Goal: Task Accomplishment & Management: Use online tool/utility

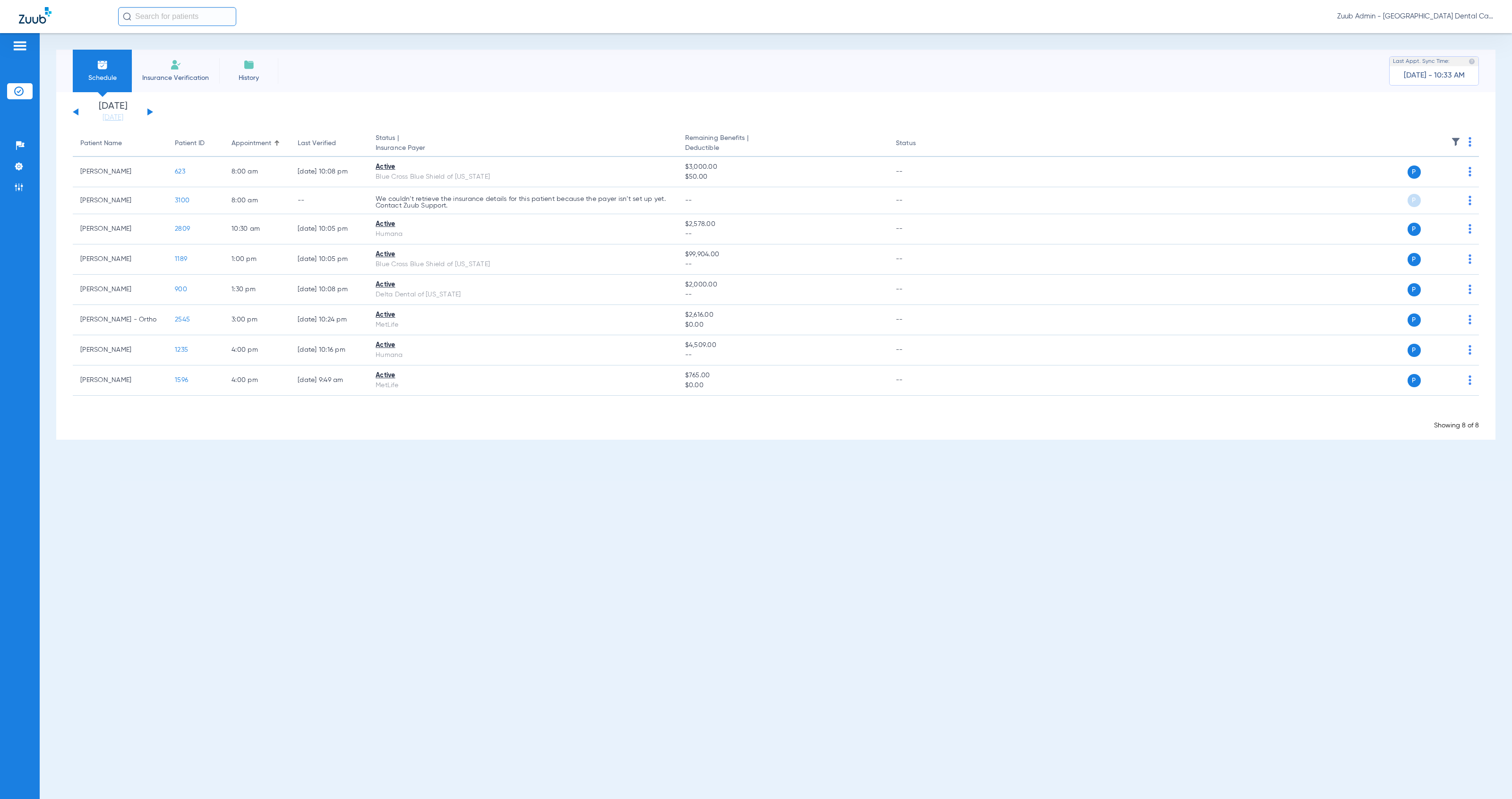
drag, startPoint x: 12, startPoint y: 166, endPoint x: 46, endPoint y: 166, distance: 34.0
click at [12, 166] on li "Settings" at bounding box center [20, 166] width 26 height 16
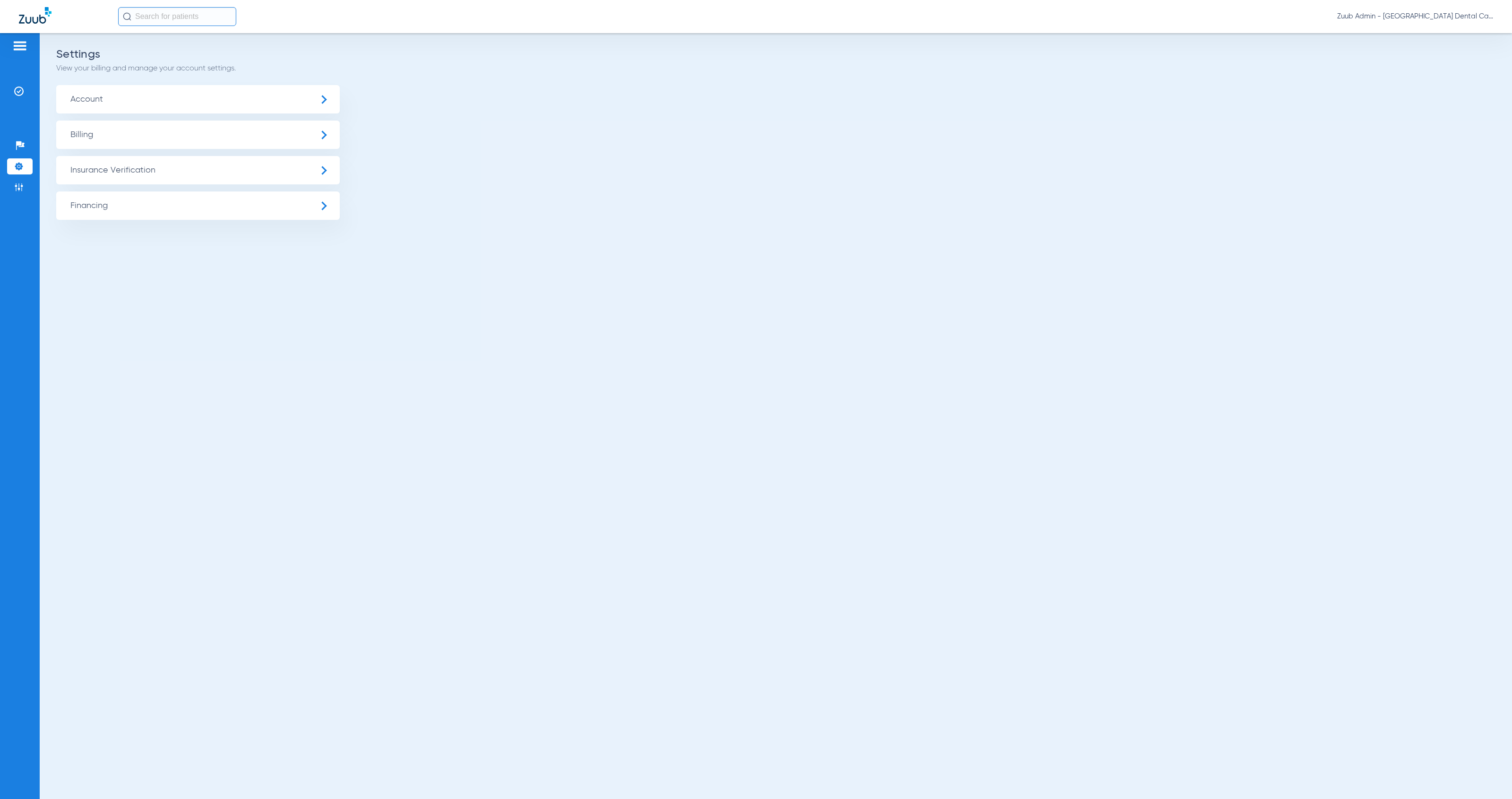
click at [141, 162] on span "Insurance Verification" at bounding box center [198, 170] width 284 height 29
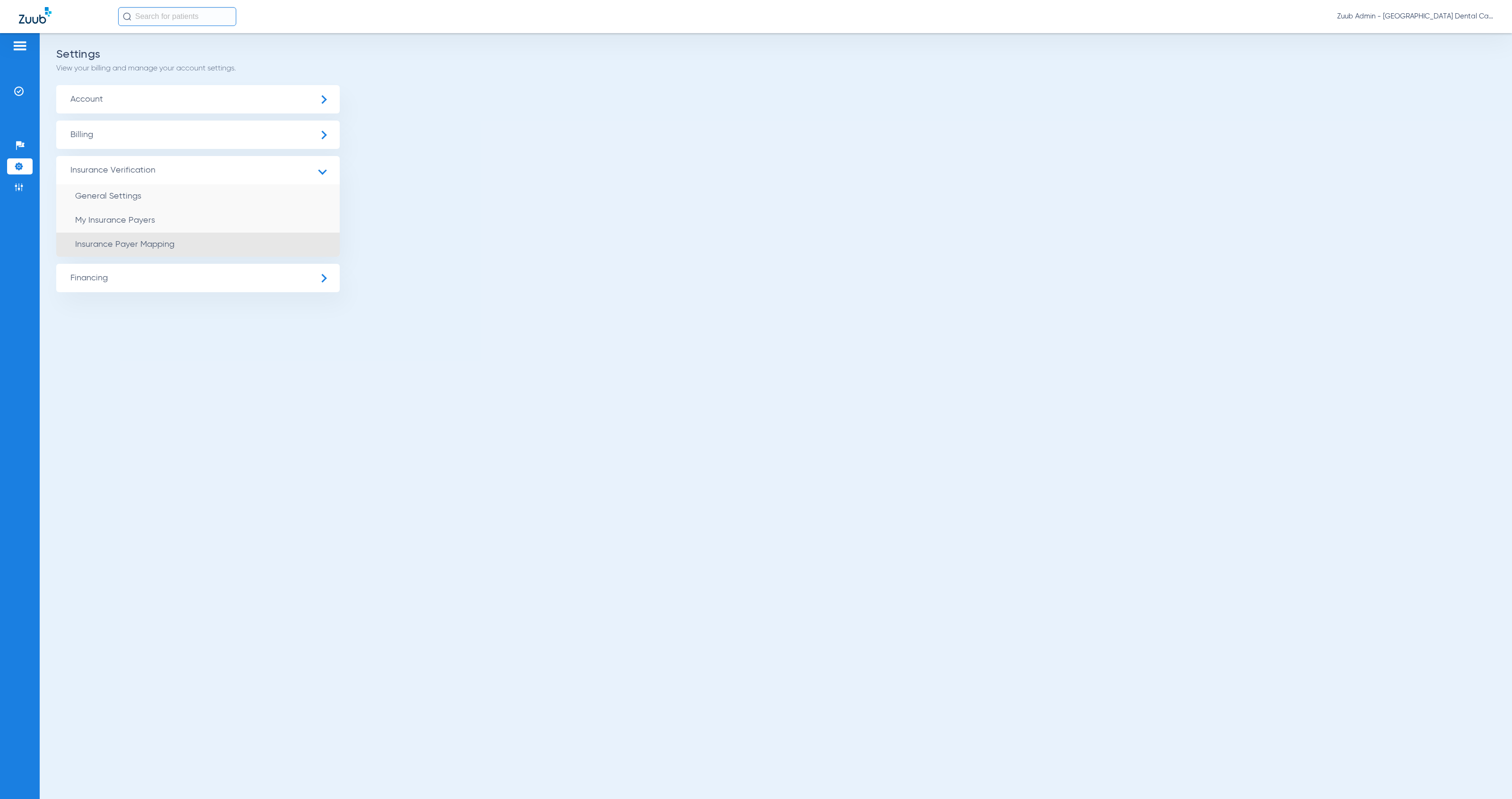
click at [250, 244] on li "Insurance Payer Mapping" at bounding box center [198, 245] width 284 height 24
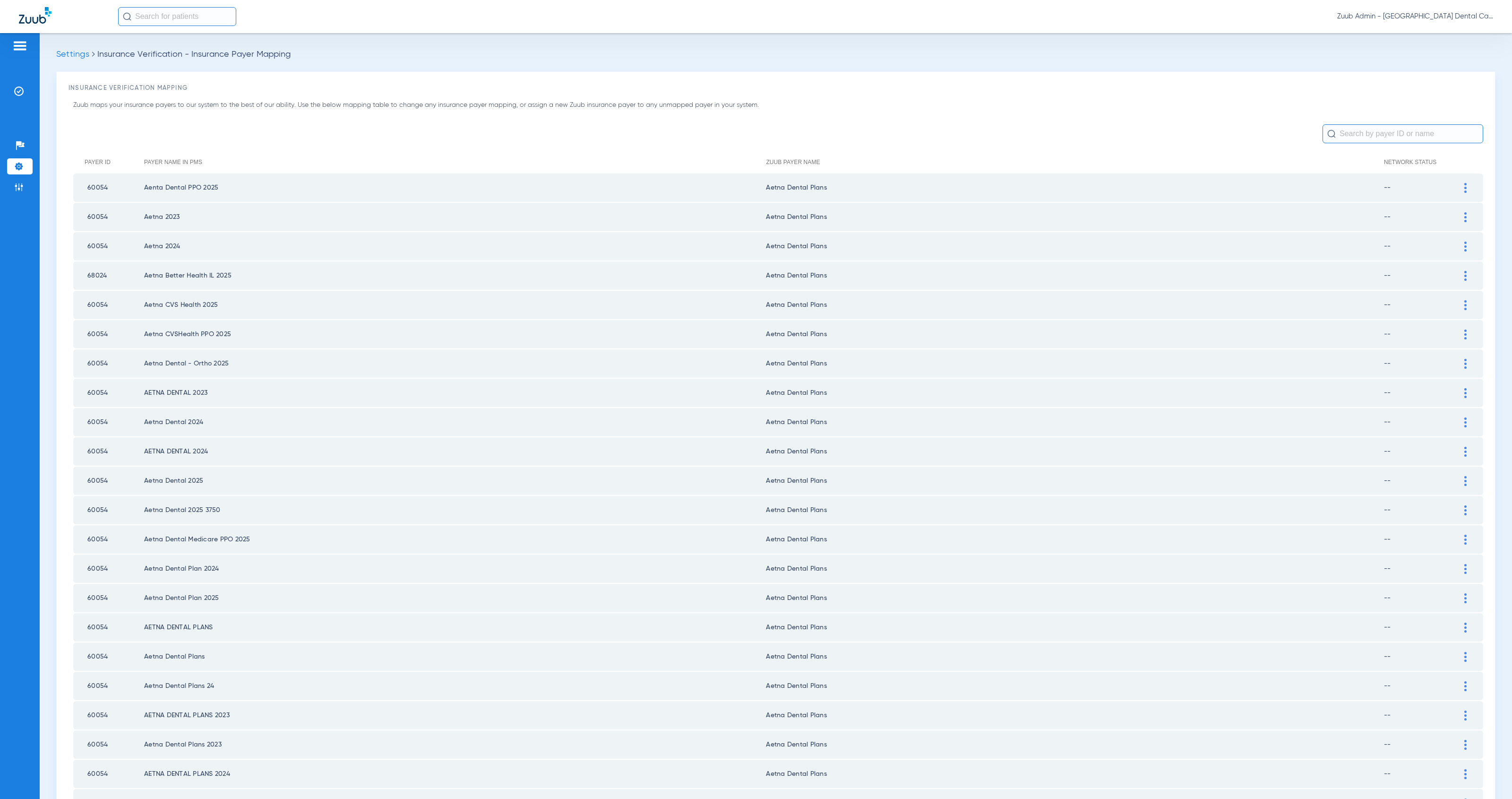
click at [1354, 138] on input "text" at bounding box center [1402, 133] width 160 height 19
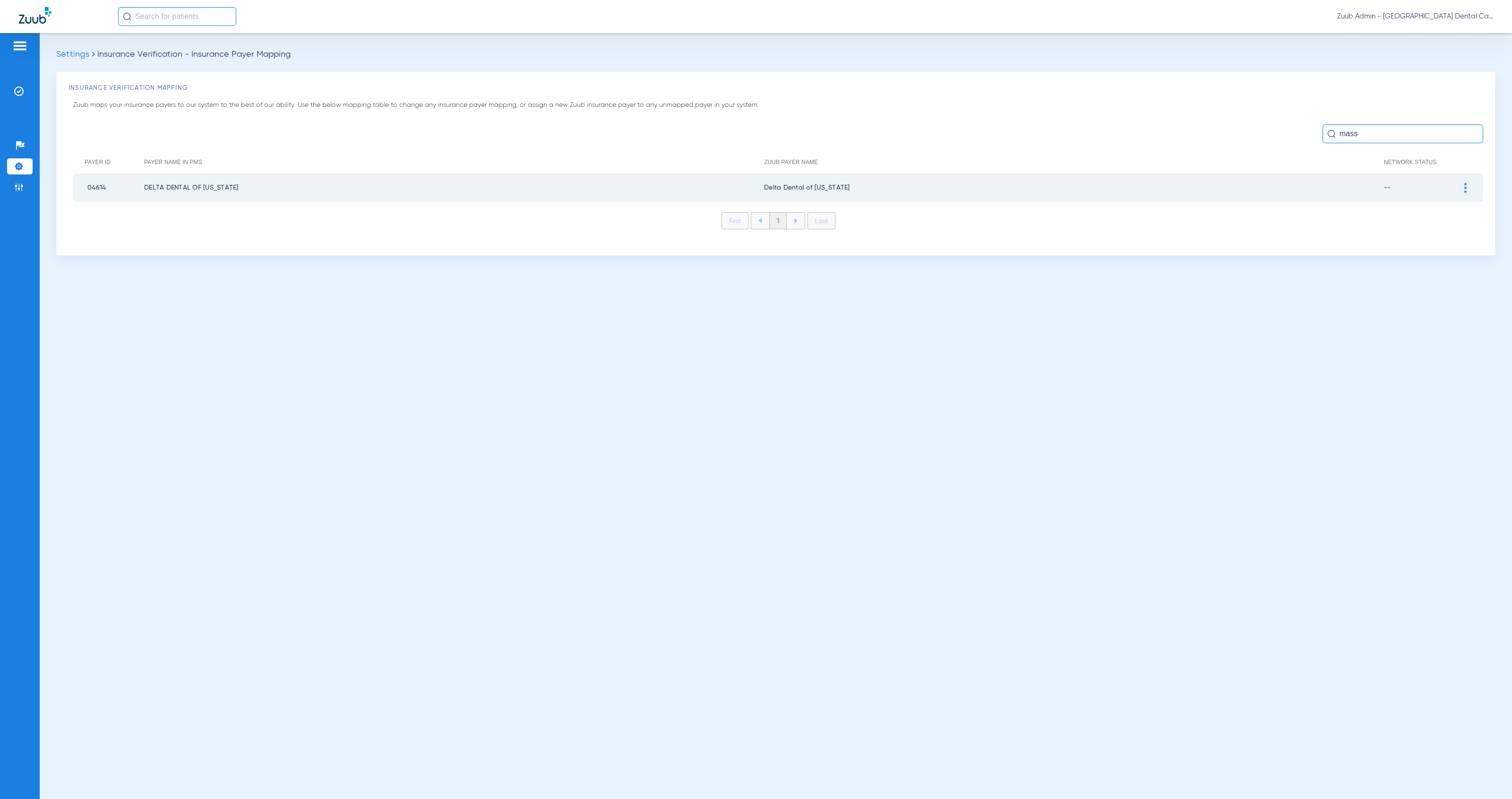
type input "mass"
click at [1464, 189] on img at bounding box center [1465, 187] width 3 height 10
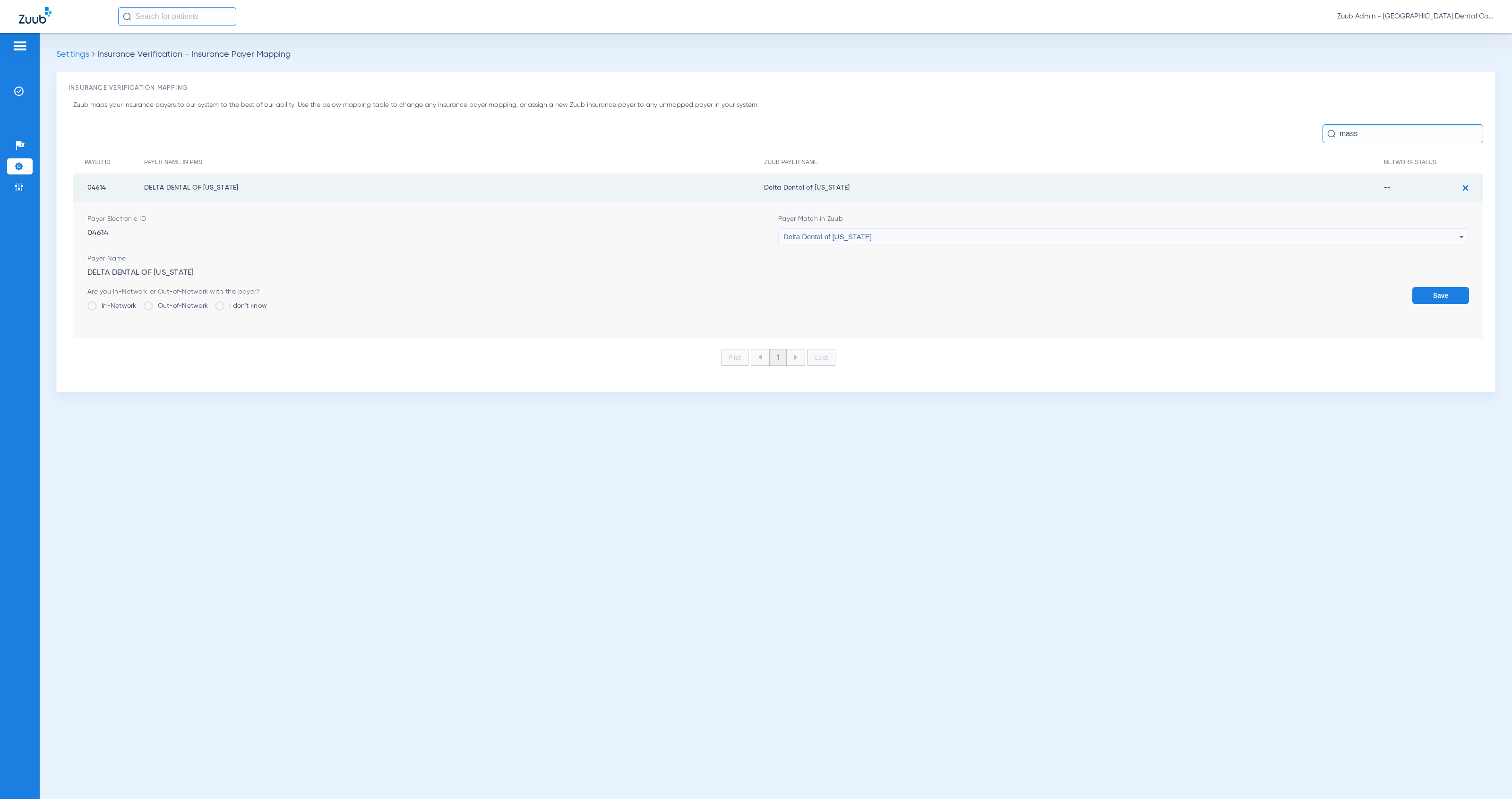
click at [921, 238] on div "Delta Dental of [US_STATE]" at bounding box center [1120, 236] width 675 height 16
type input "uns"
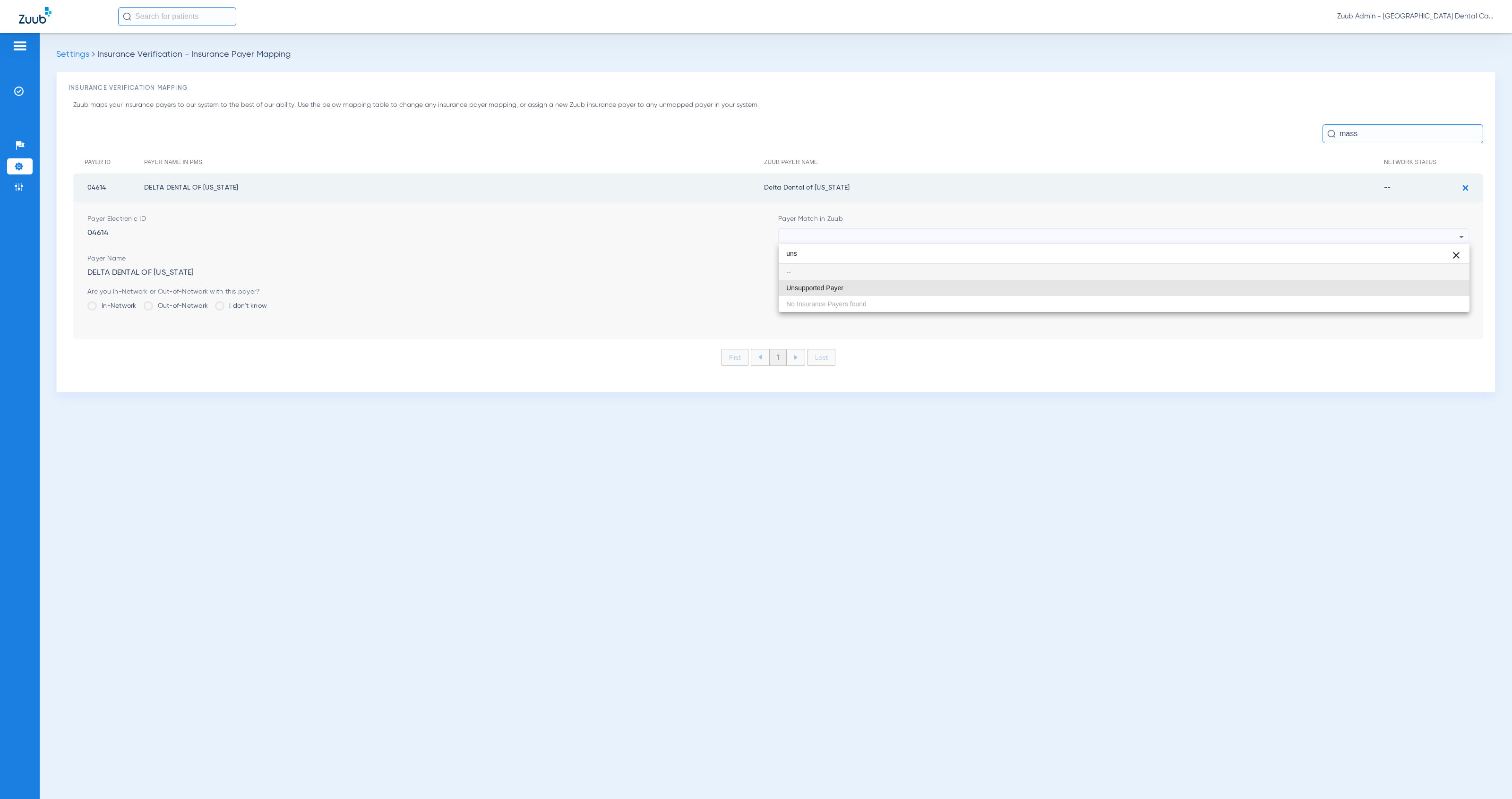
drag, startPoint x: 997, startPoint y: 291, endPoint x: 1025, endPoint y: 292, distance: 28.0
click at [999, 291] on mat-option "Unsupported Payer" at bounding box center [1123, 287] width 690 height 16
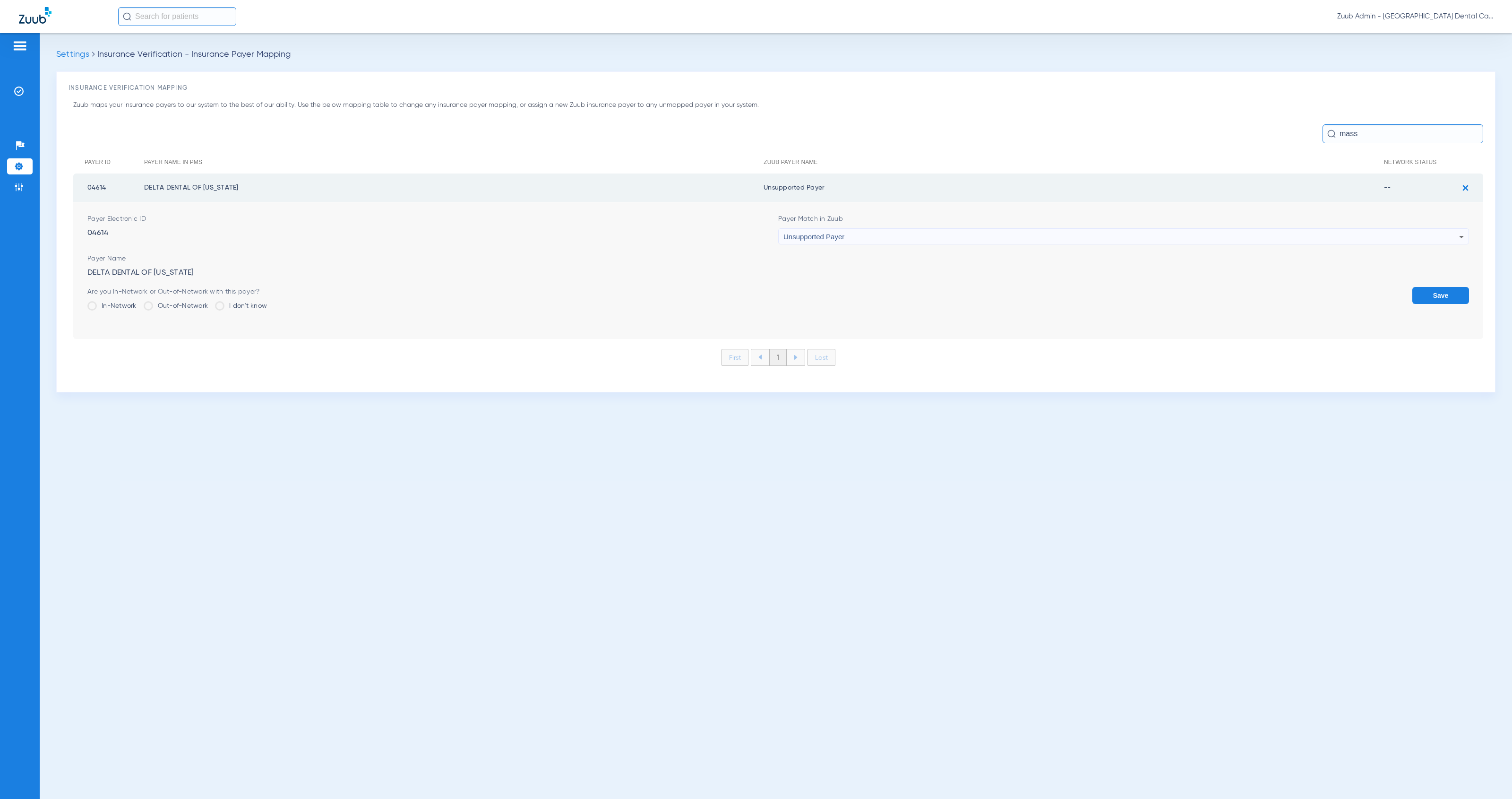
click at [1429, 292] on button "Save" at bounding box center [1440, 295] width 57 height 17
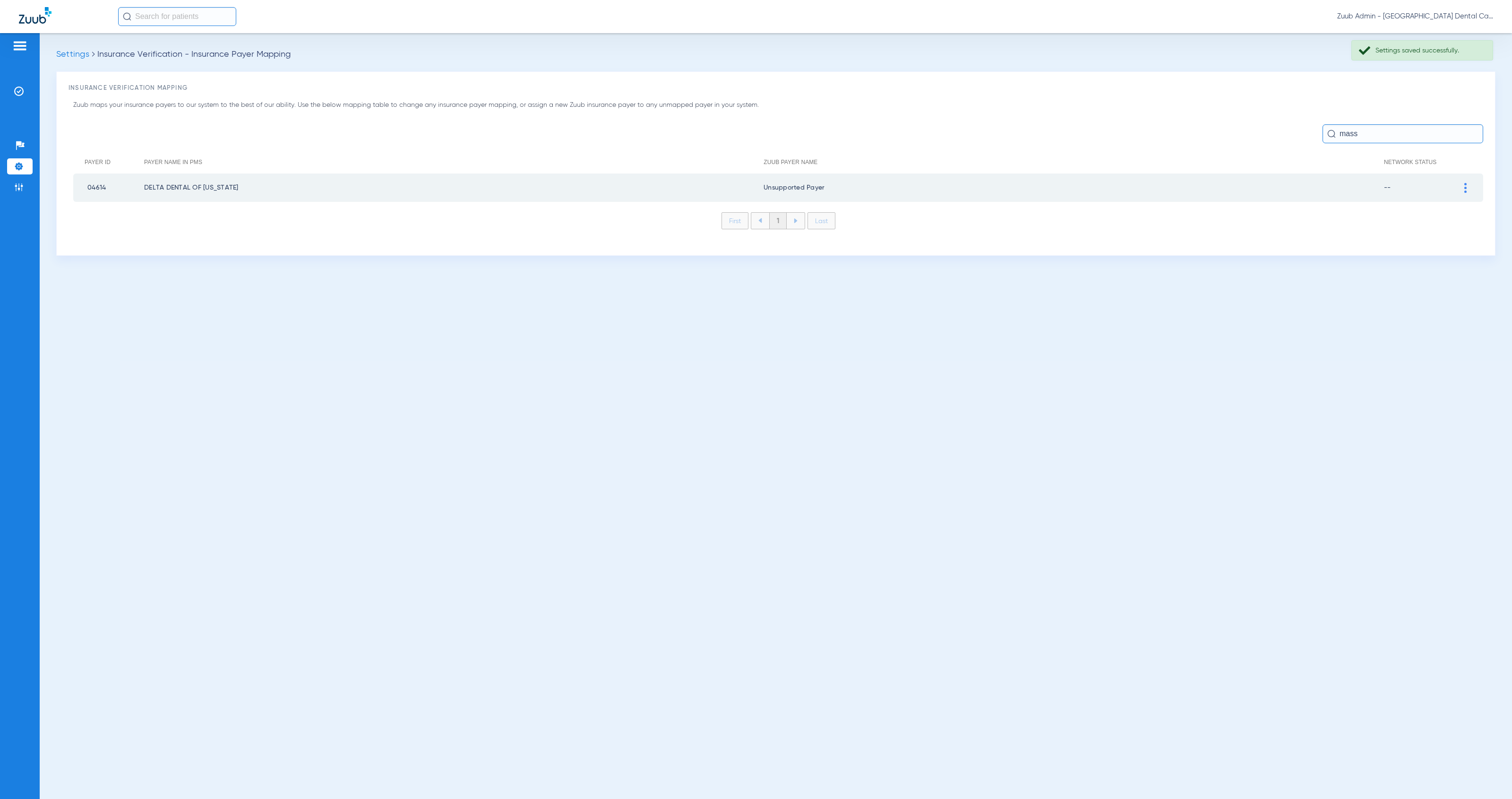
drag, startPoint x: 1367, startPoint y: 135, endPoint x: 1337, endPoint y: 133, distance: 30.1
click at [1337, 133] on input "mass" at bounding box center [1402, 133] width 160 height 19
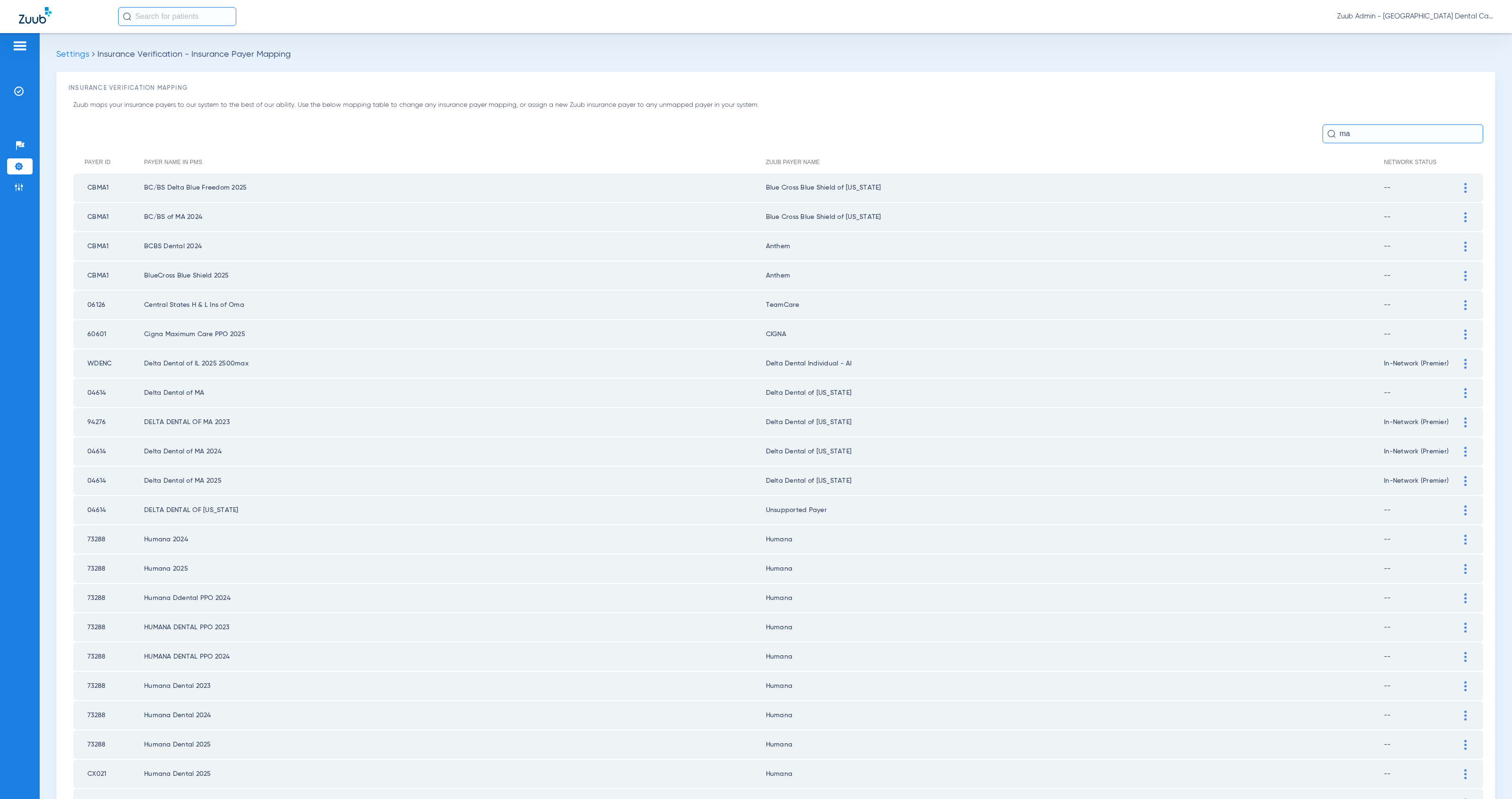
type input "ma"
click at [1467, 417] on div at bounding box center [1465, 422] width 17 height 10
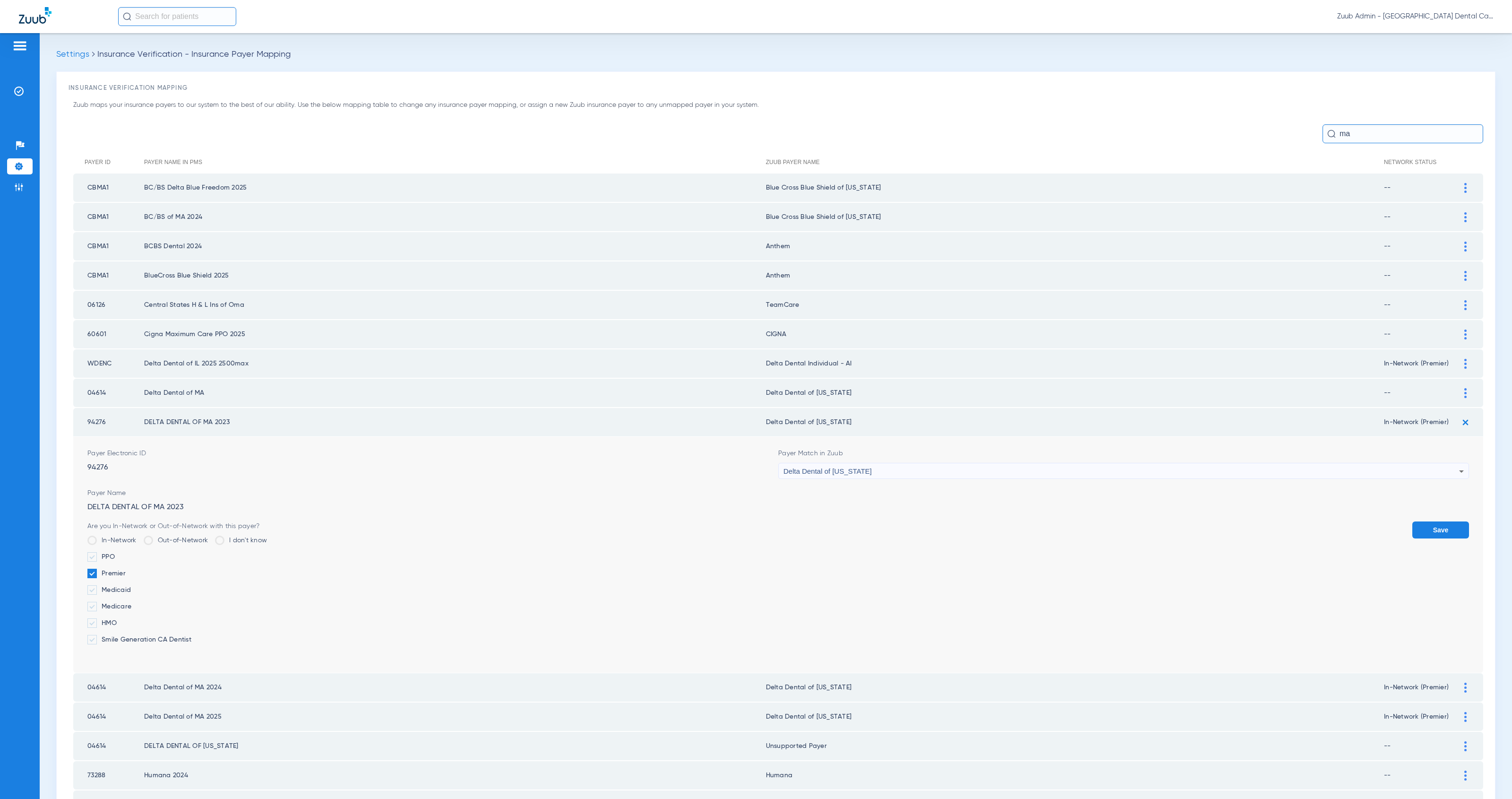
click at [924, 468] on div "Delta Dental of [US_STATE]" at bounding box center [1120, 471] width 675 height 16
type input "uns"
click at [927, 509] on mat-option "Unsupported Payer" at bounding box center [1123, 514] width 690 height 16
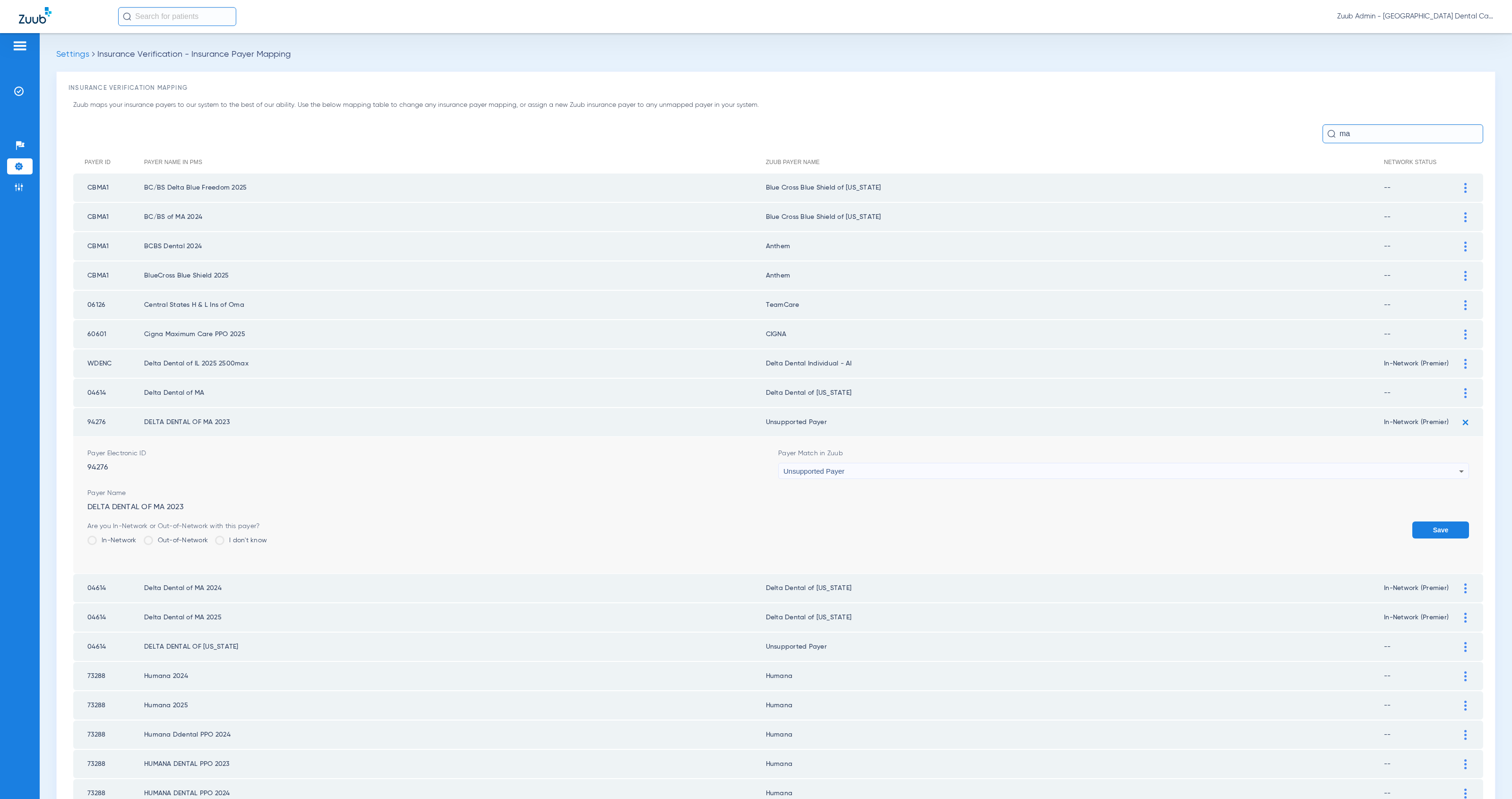
drag, startPoint x: 1433, startPoint y: 522, endPoint x: 1440, endPoint y: 495, distance: 27.9
click at [1433, 522] on button "Save" at bounding box center [1440, 529] width 57 height 17
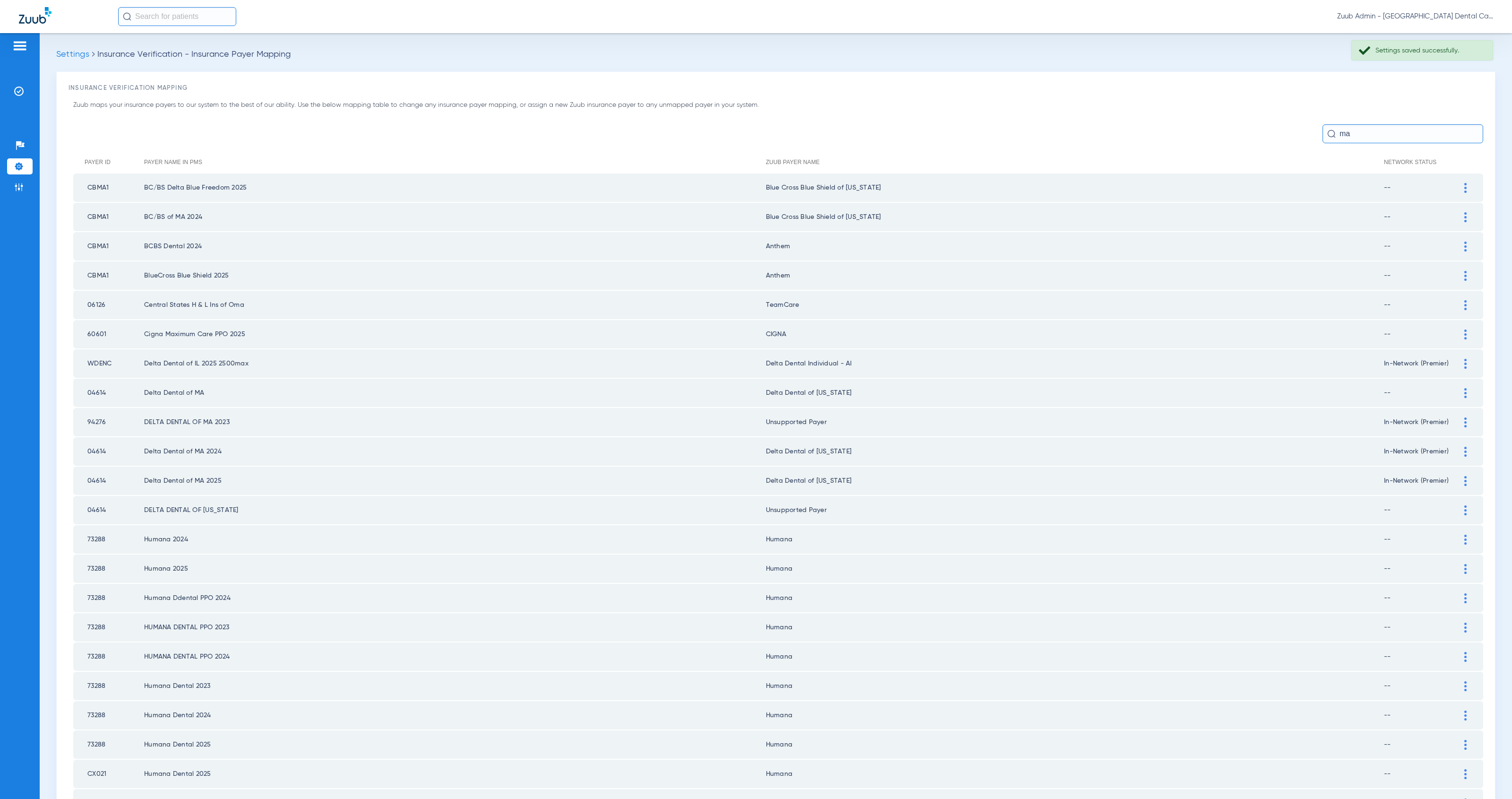
click at [1468, 388] on div at bounding box center [1465, 393] width 17 height 10
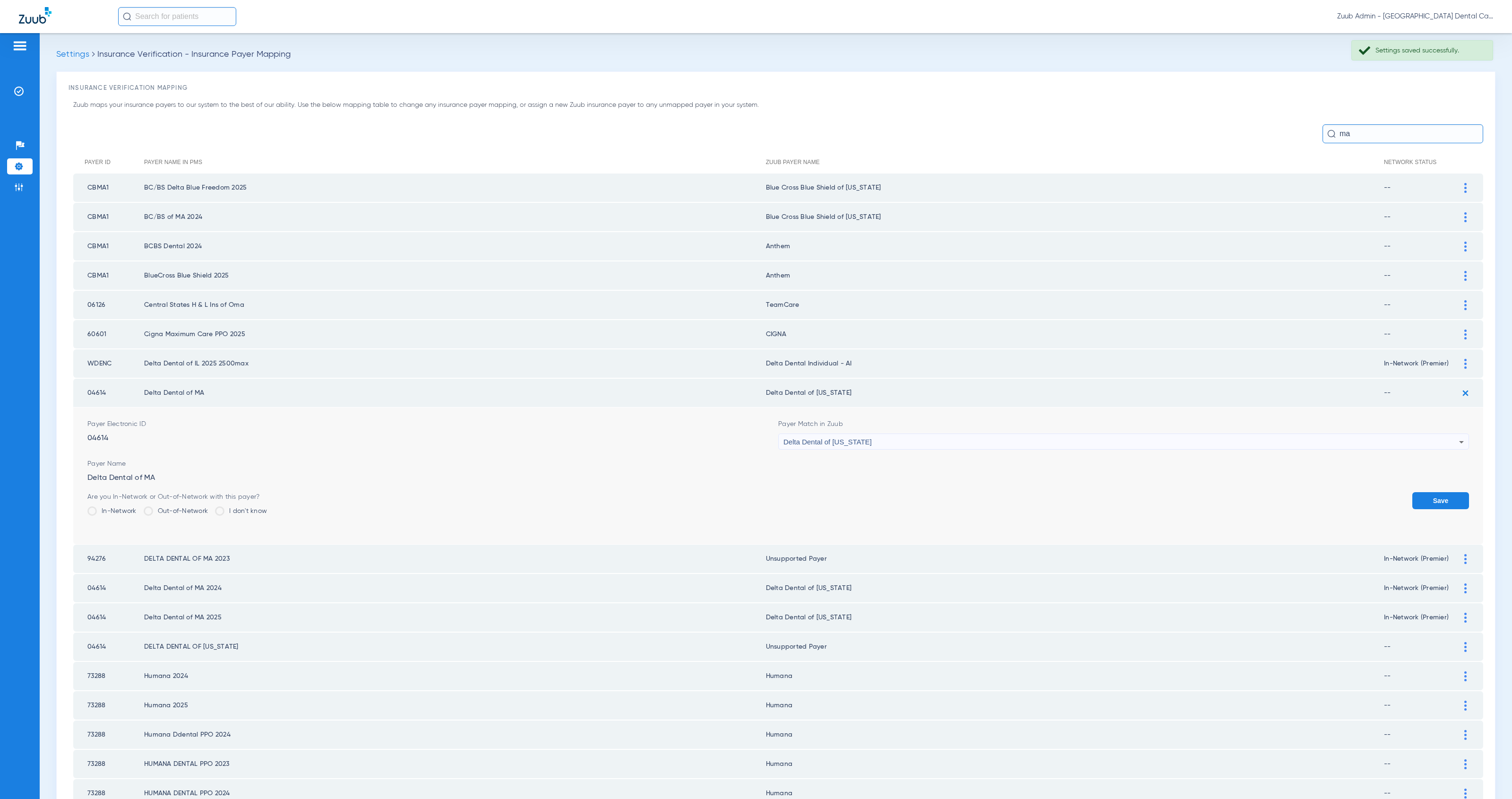
click at [901, 434] on div "Delta Dental of [US_STATE]" at bounding box center [1120, 441] width 675 height 16
type input "uns"
click at [919, 484] on mat-option "Unsupported Payer" at bounding box center [1123, 486] width 690 height 16
click at [1429, 492] on button "Save" at bounding box center [1440, 501] width 57 height 17
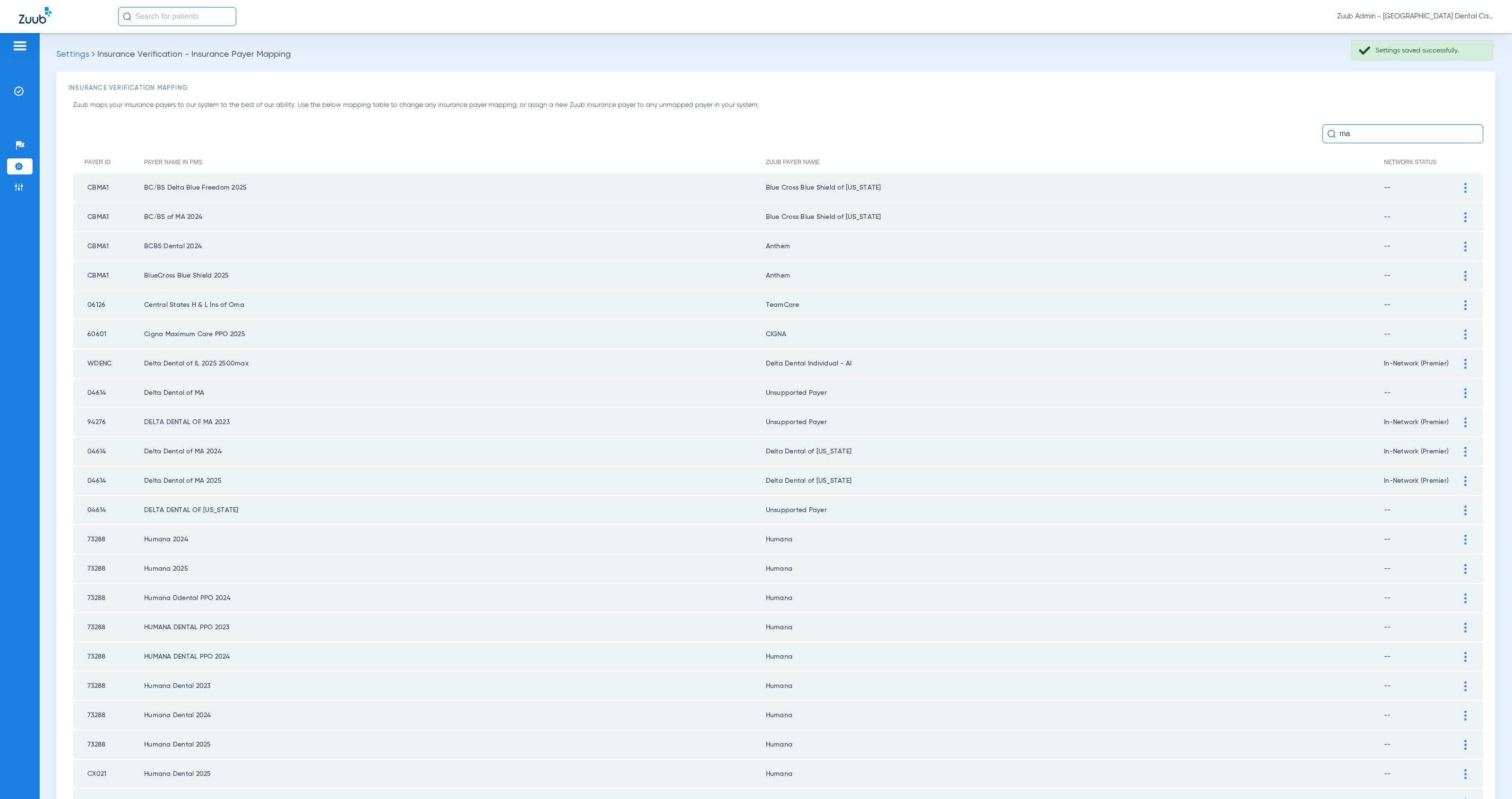
click at [1468, 447] on div at bounding box center [1465, 451] width 17 height 10
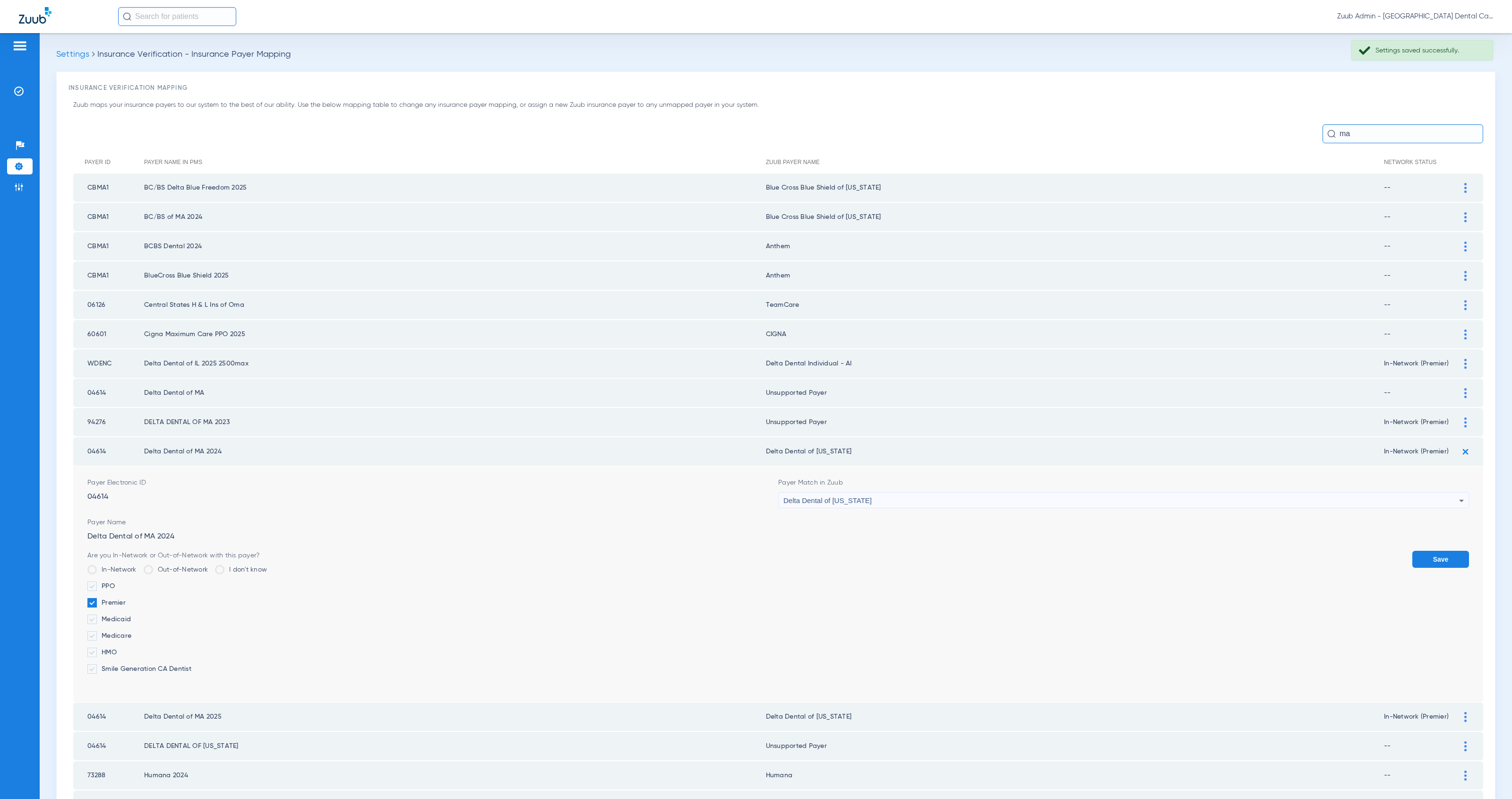
click at [915, 492] on div "Delta Dental of [US_STATE]" at bounding box center [1120, 500] width 675 height 16
type input "uns"
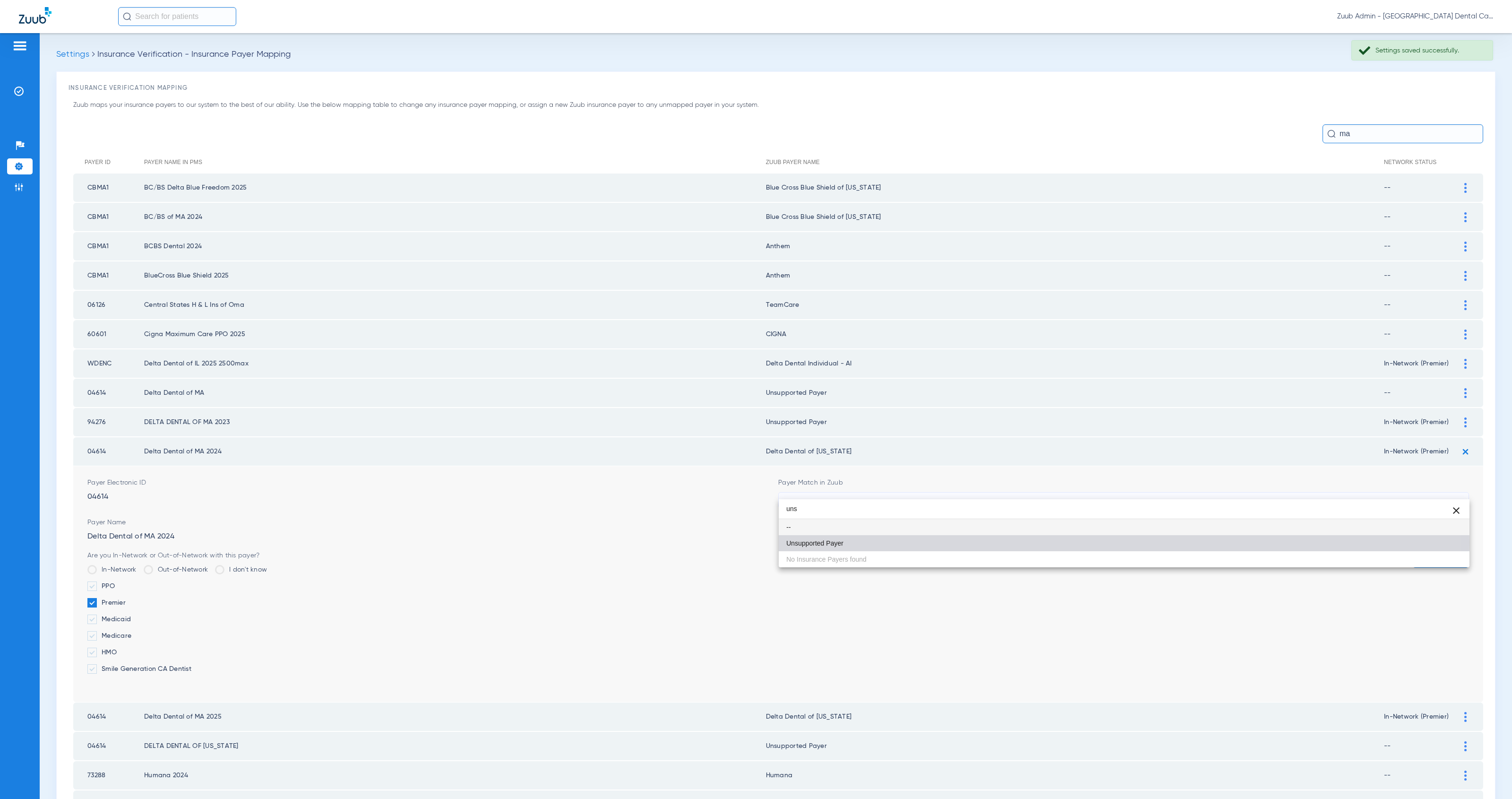
click at [925, 542] on mat-option "Unsupported Payer" at bounding box center [1123, 542] width 690 height 16
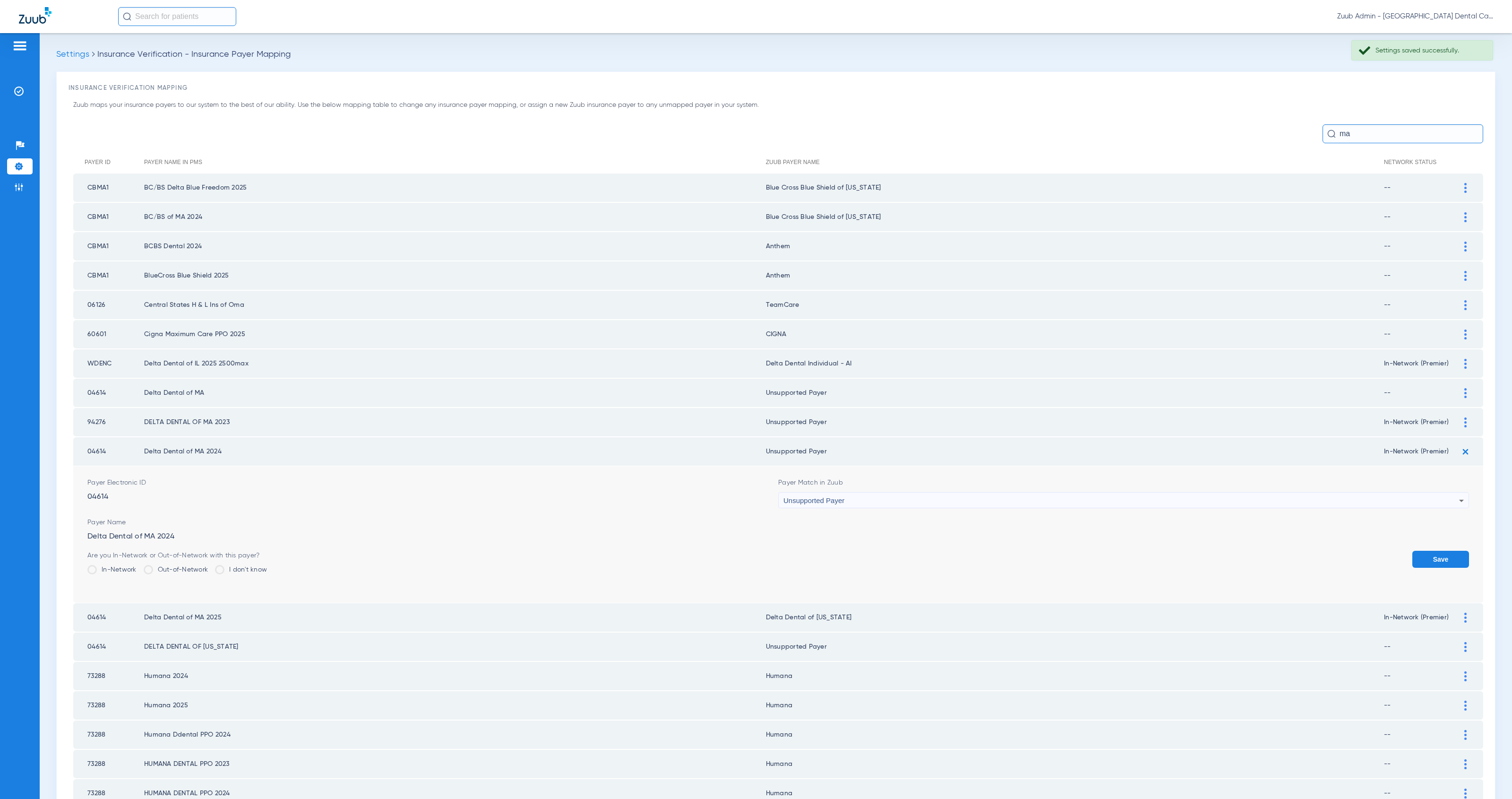
click at [1443, 552] on button "Save" at bounding box center [1440, 559] width 57 height 17
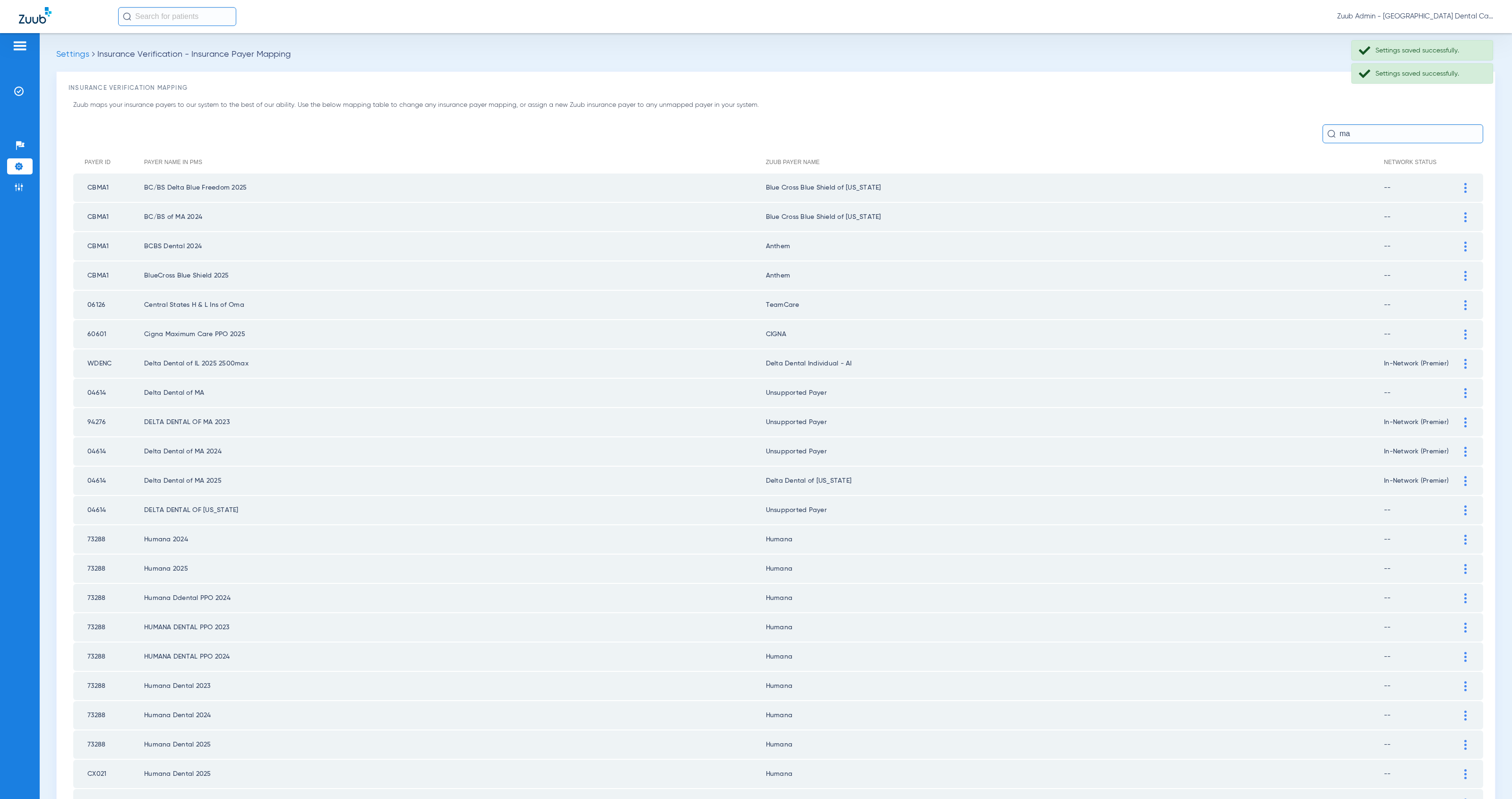
click at [1463, 476] on div at bounding box center [1465, 480] width 17 height 10
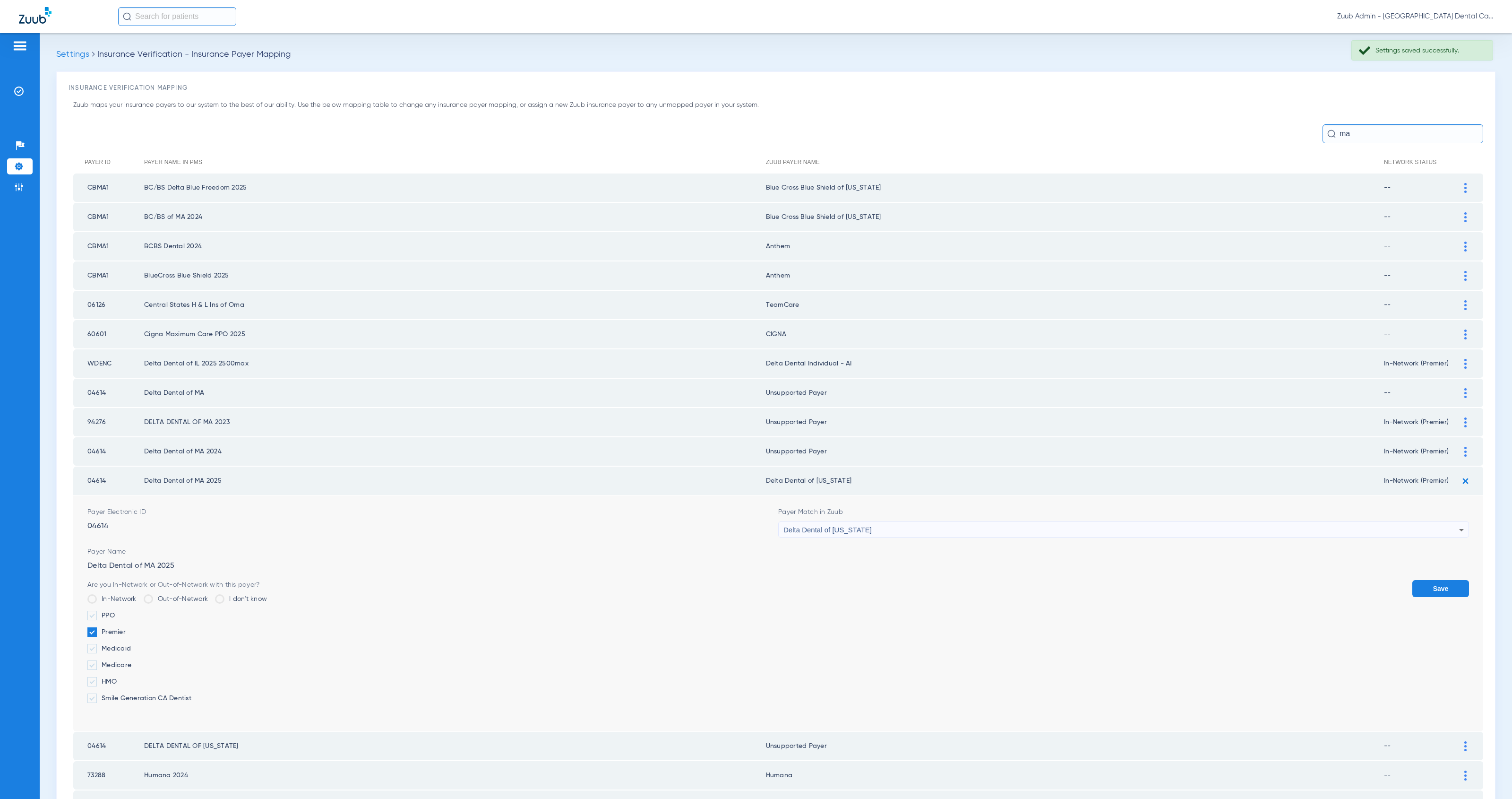
click at [960, 522] on div "Delta Dental of [US_STATE]" at bounding box center [1120, 529] width 675 height 16
type input "uns"
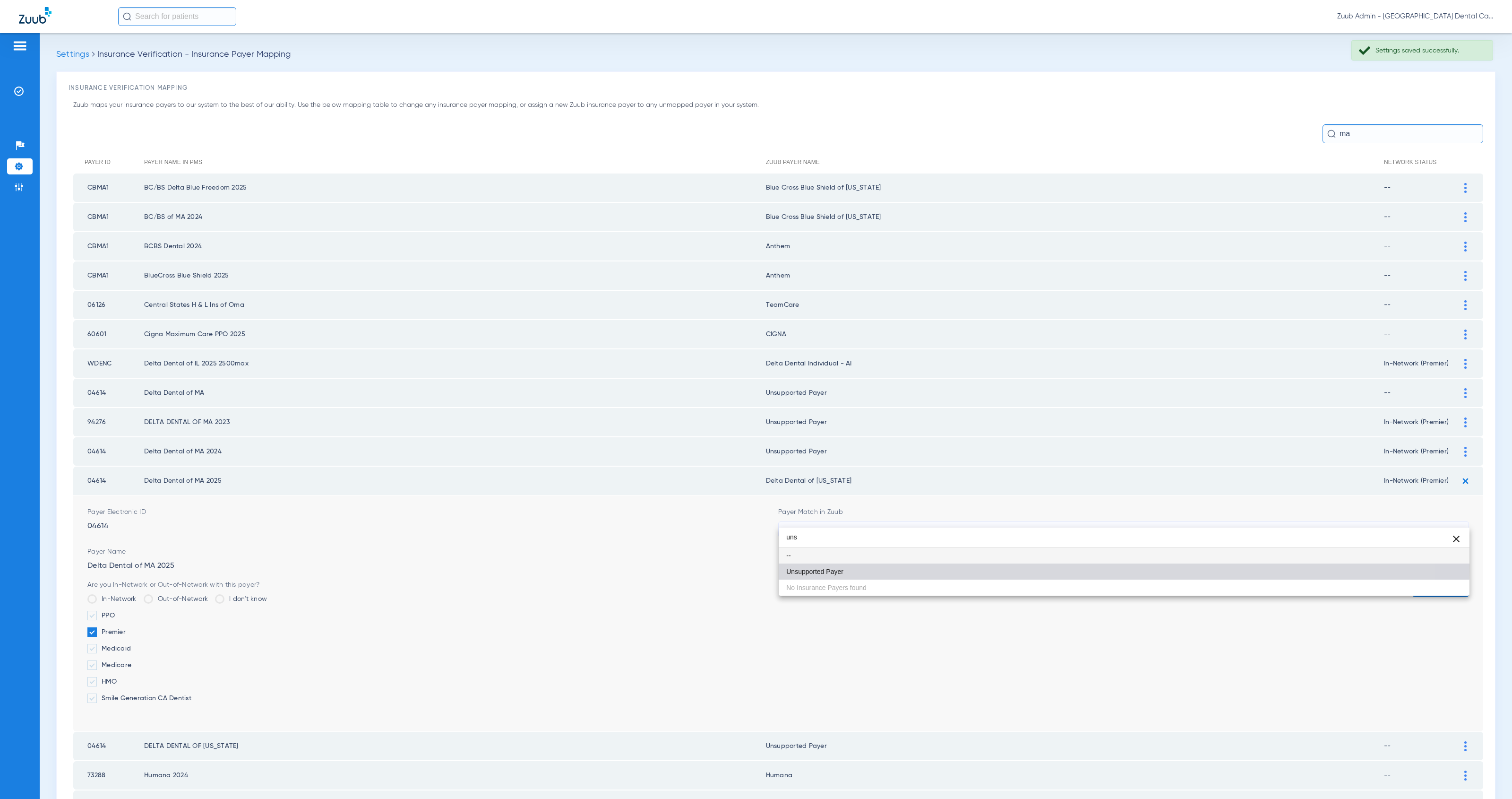
click at [972, 565] on mat-option "Unsupported Payer" at bounding box center [1123, 571] width 690 height 16
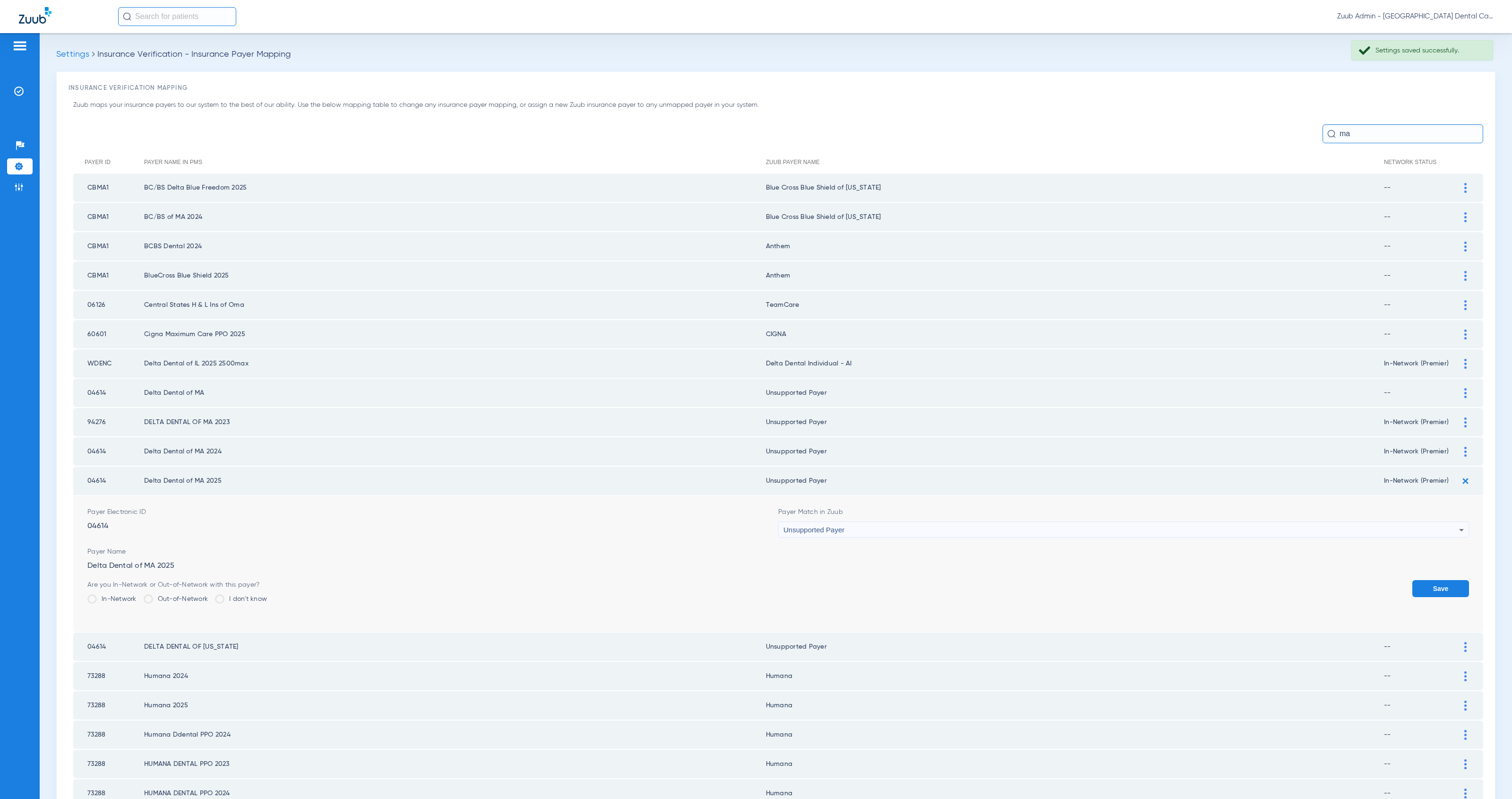
click at [1456, 580] on button "Save" at bounding box center [1440, 589] width 57 height 17
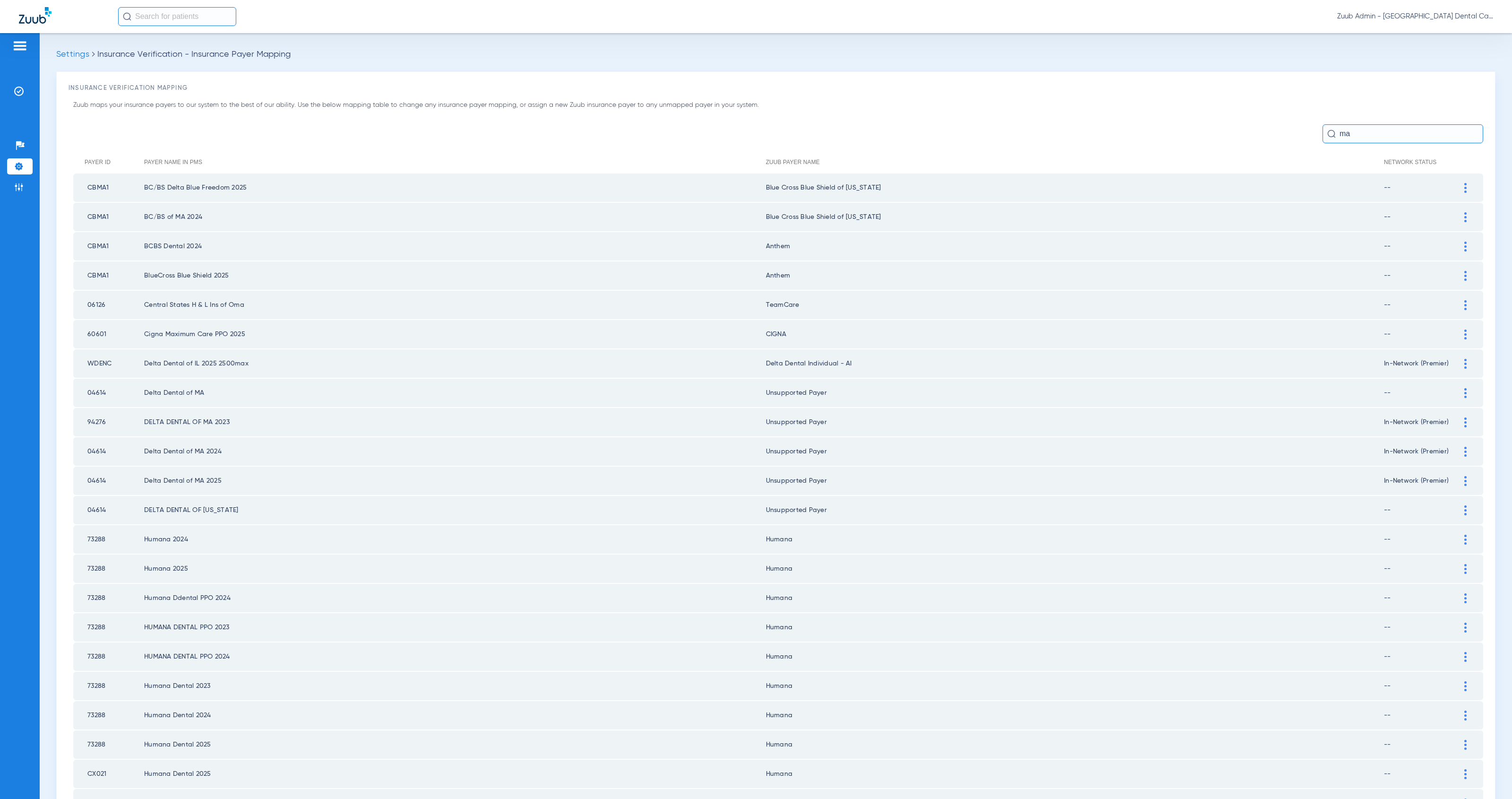
drag, startPoint x: 1351, startPoint y: 136, endPoint x: 1329, endPoint y: 134, distance: 22.1
click at [1329, 134] on div "ma" at bounding box center [1402, 133] width 160 height 19
type input "m"
click at [18, 185] on img at bounding box center [19, 187] width 9 height 9
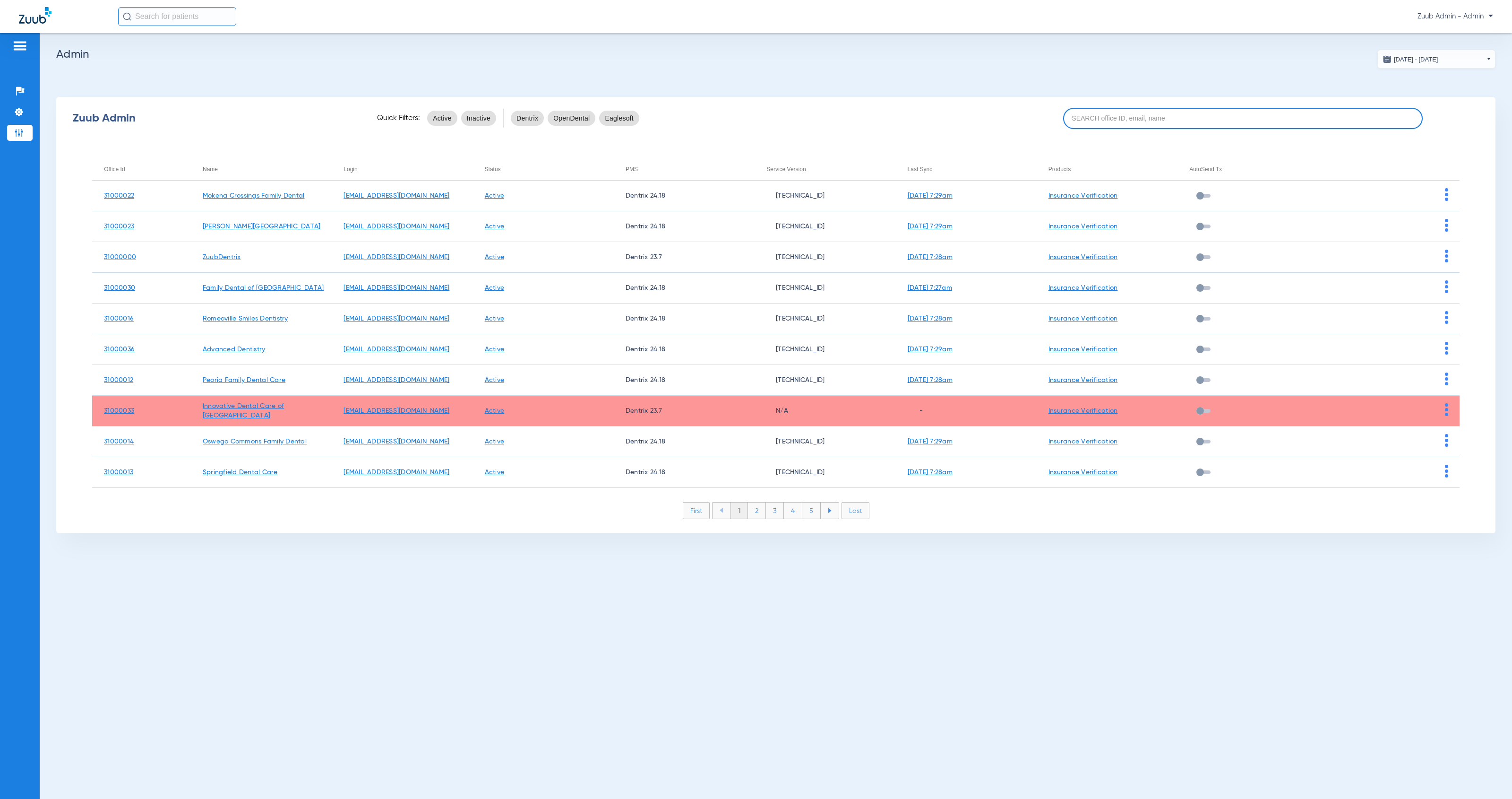
click at [1189, 112] on input at bounding box center [1242, 118] width 360 height 21
paste input "31000014"
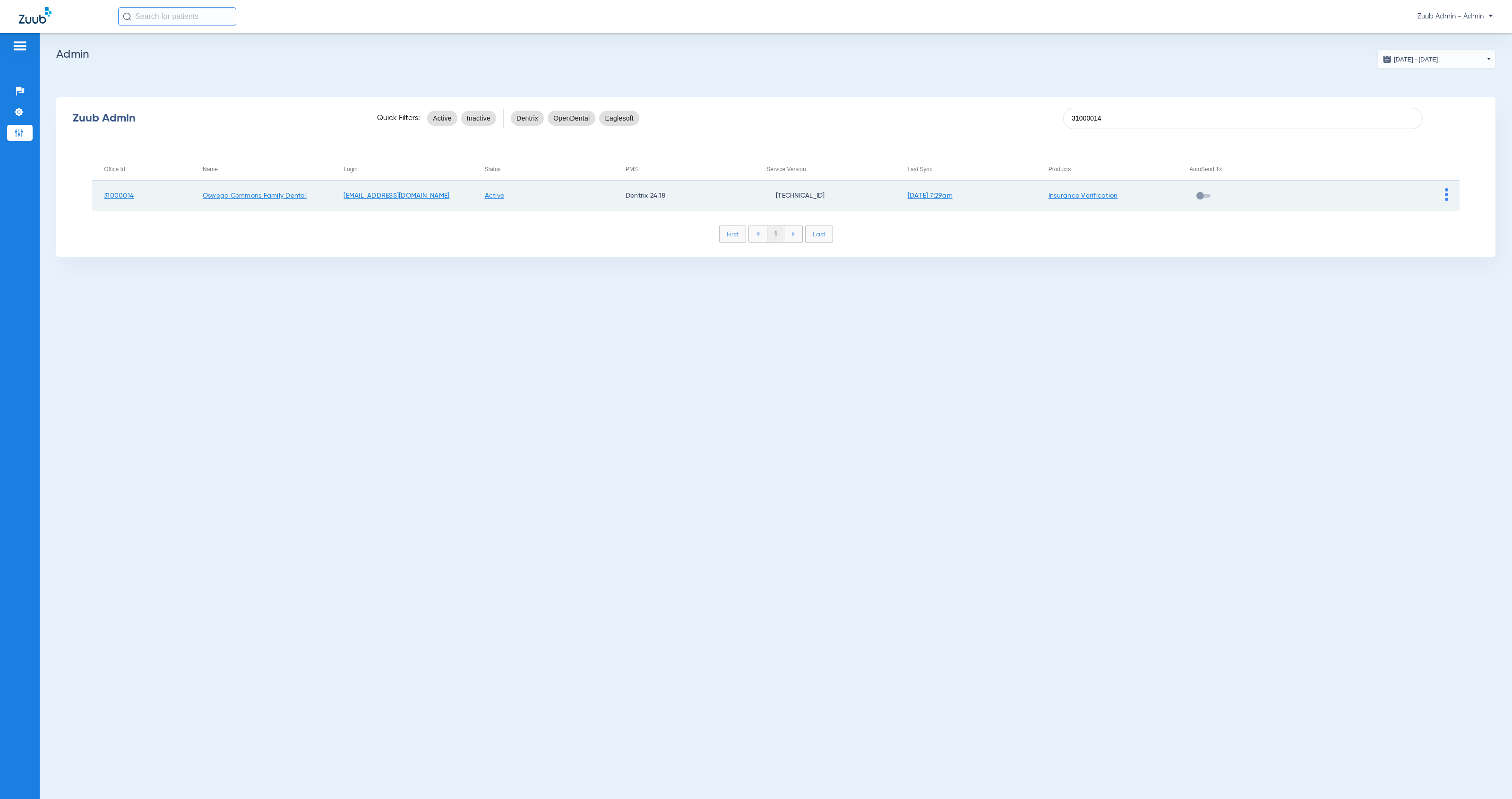
type input "31000014"
click at [1445, 194] on img at bounding box center [1446, 195] width 4 height 13
click at [1452, 216] on button "View Account" at bounding box center [1472, 214] width 55 height 19
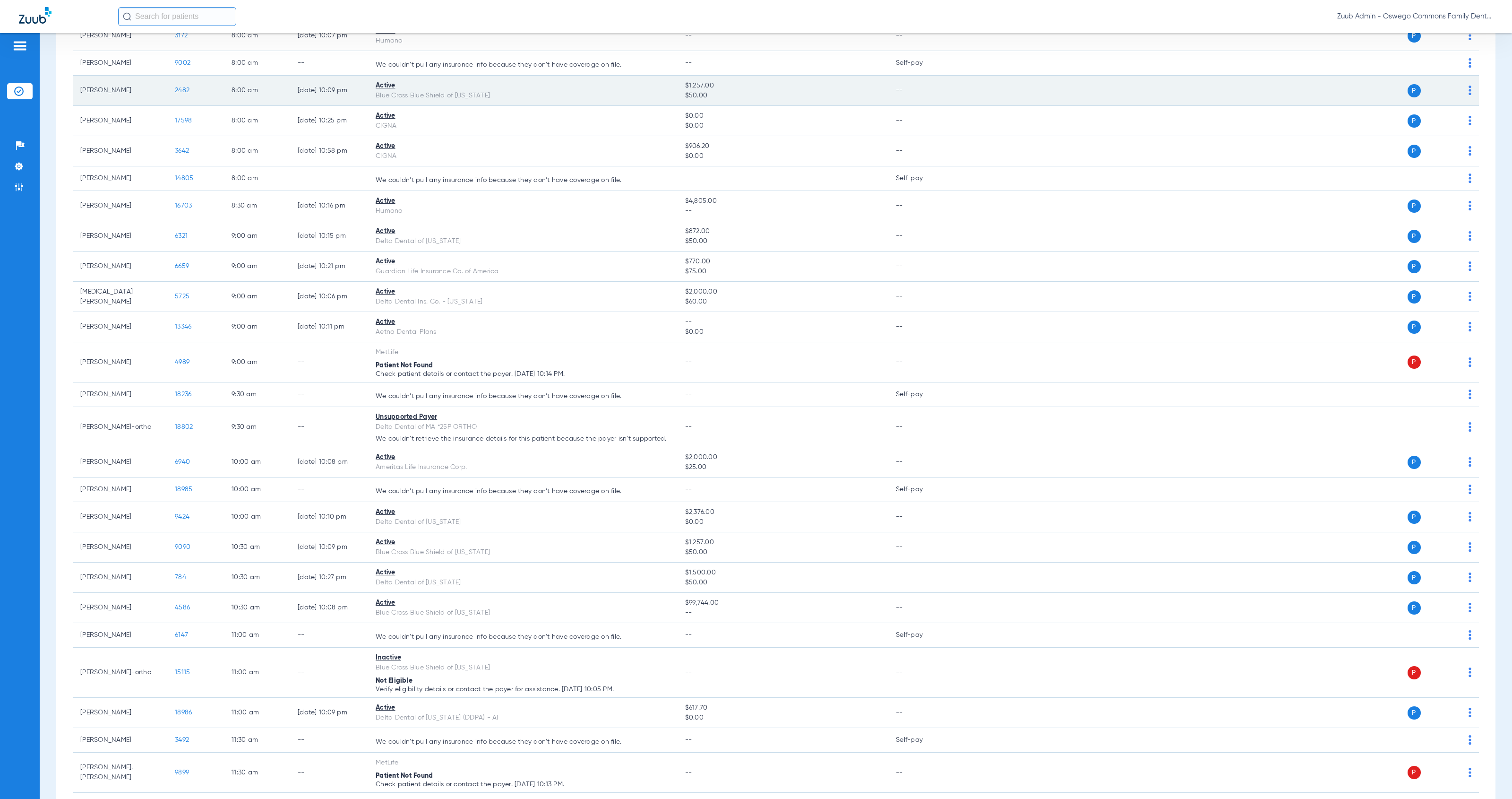
scroll to position [17, 0]
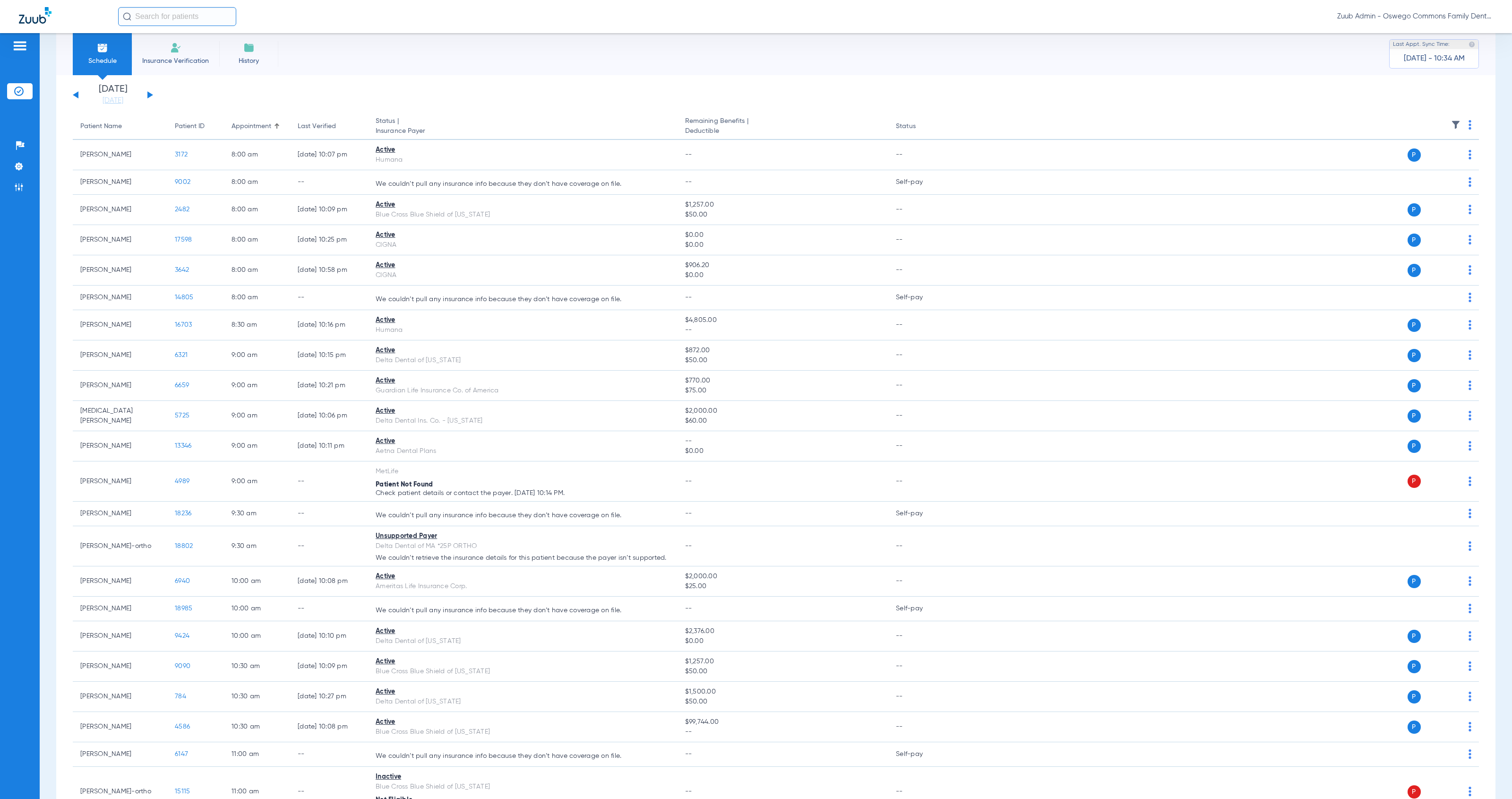
click at [151, 95] on button at bounding box center [150, 95] width 6 height 7
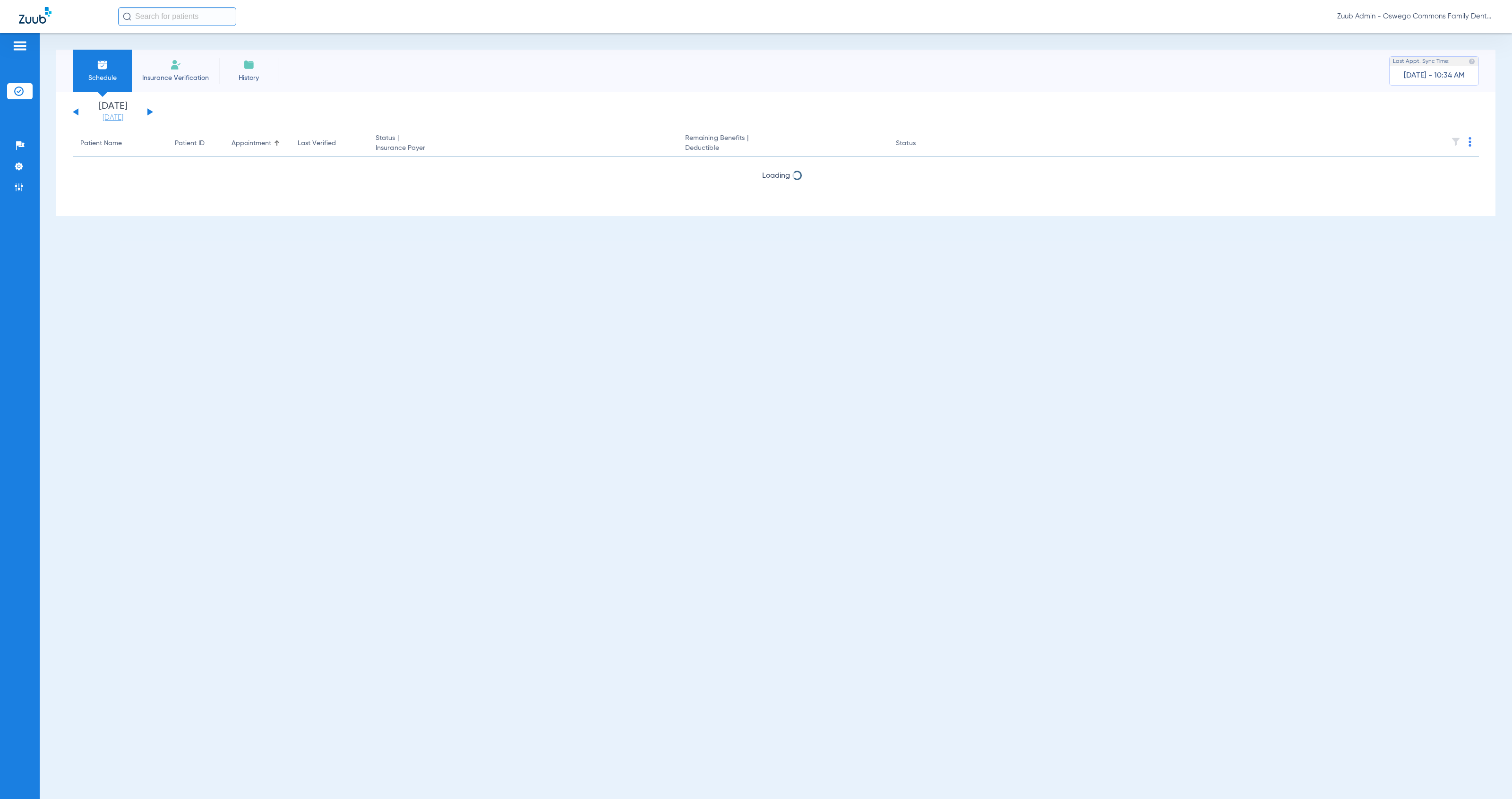
click at [101, 118] on link "[DATE]" at bounding box center [112, 118] width 57 height 9
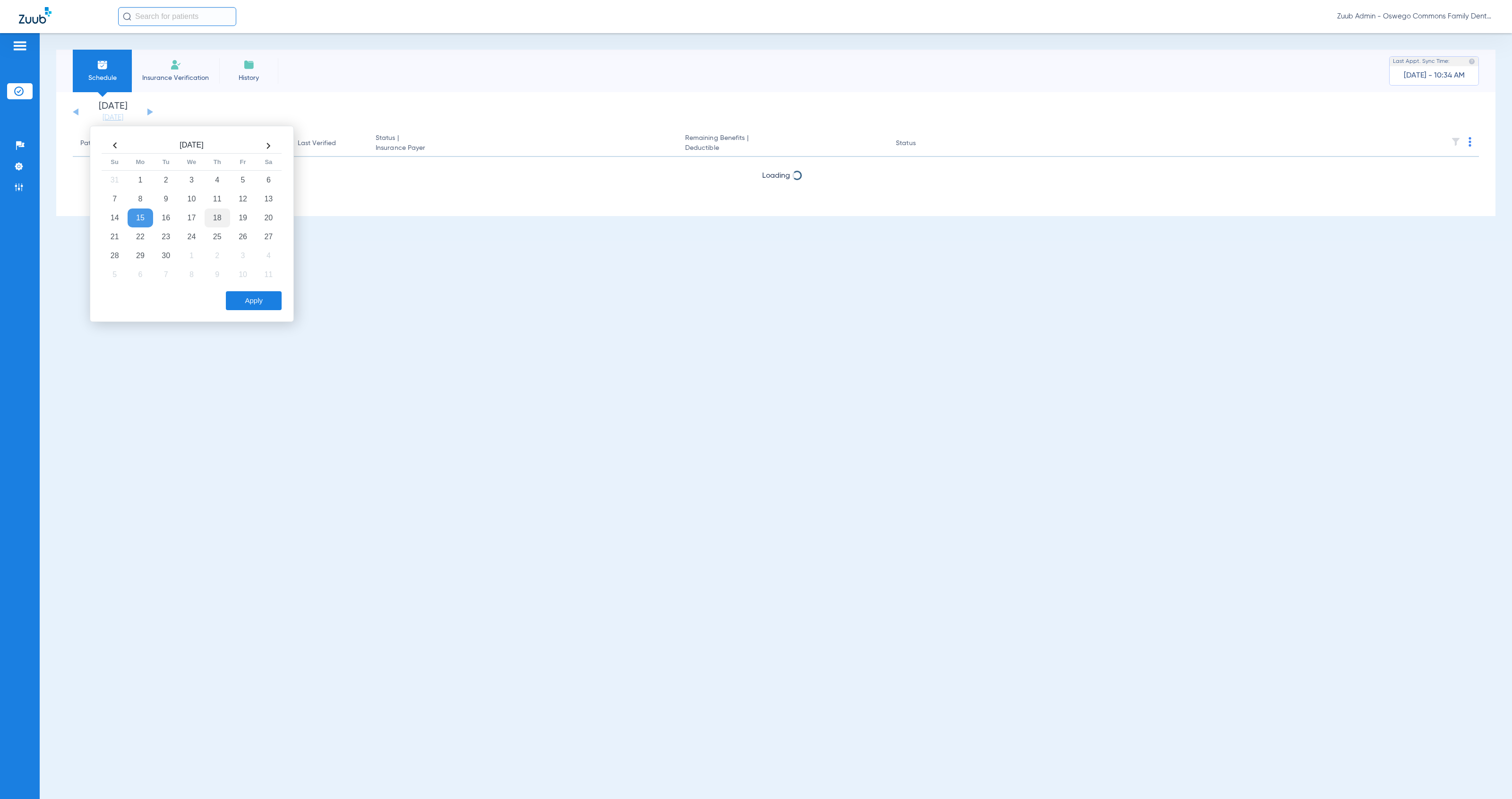
click at [218, 222] on td "18" at bounding box center [218, 218] width 26 height 19
click at [258, 310] on div "Apply" at bounding box center [191, 300] width 182 height 19
click at [256, 302] on button "Apply" at bounding box center [254, 300] width 56 height 19
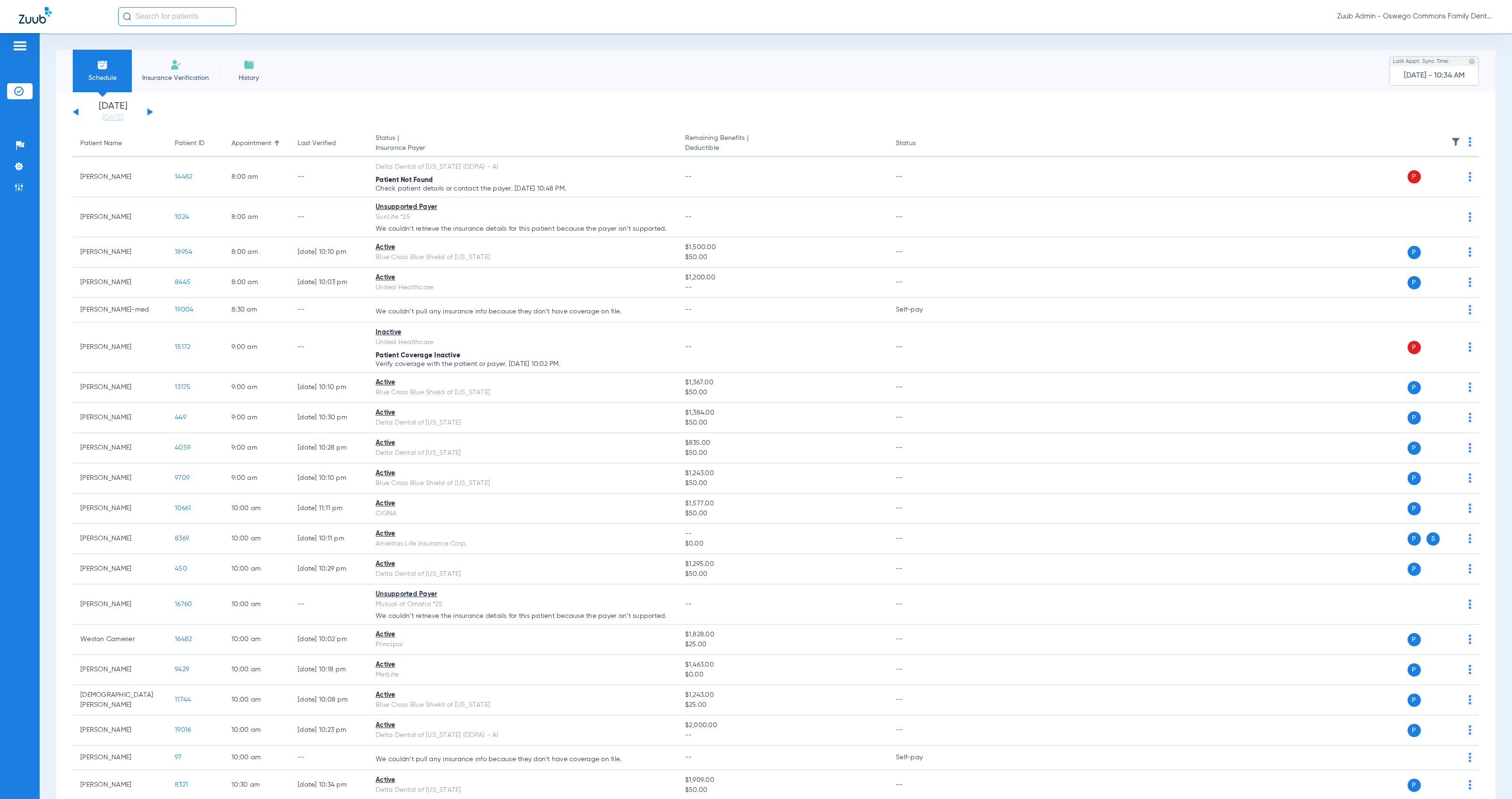
click at [1455, 142] on img at bounding box center [1455, 142] width 9 height 9
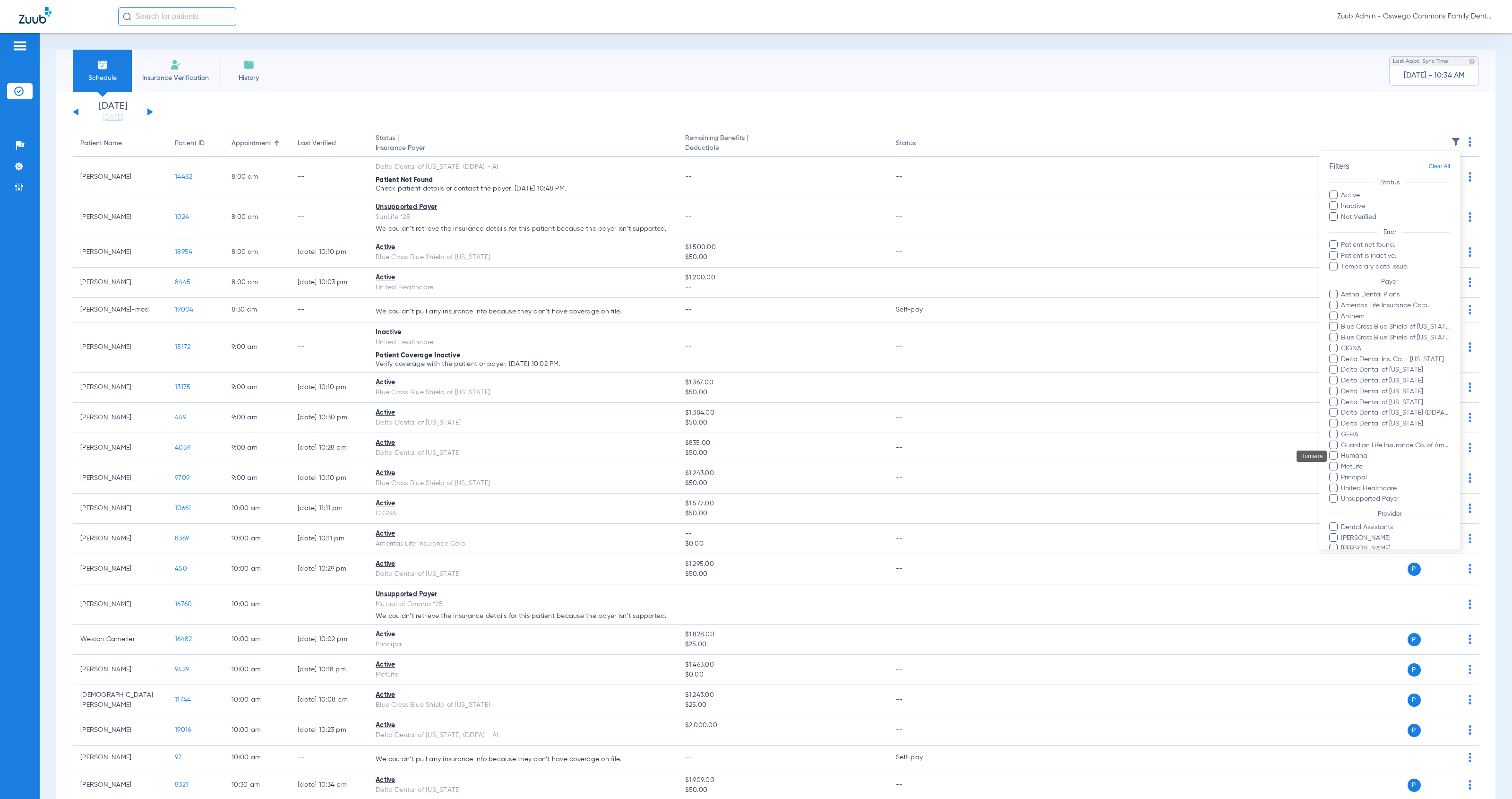
click at [1390, 454] on span "Humana" at bounding box center [1394, 456] width 109 height 10
click at [1342, 463] on input "Humana" at bounding box center [1342, 463] width 0 height 0
click at [1414, 525] on button "Apply" at bounding box center [1427, 530] width 44 height 19
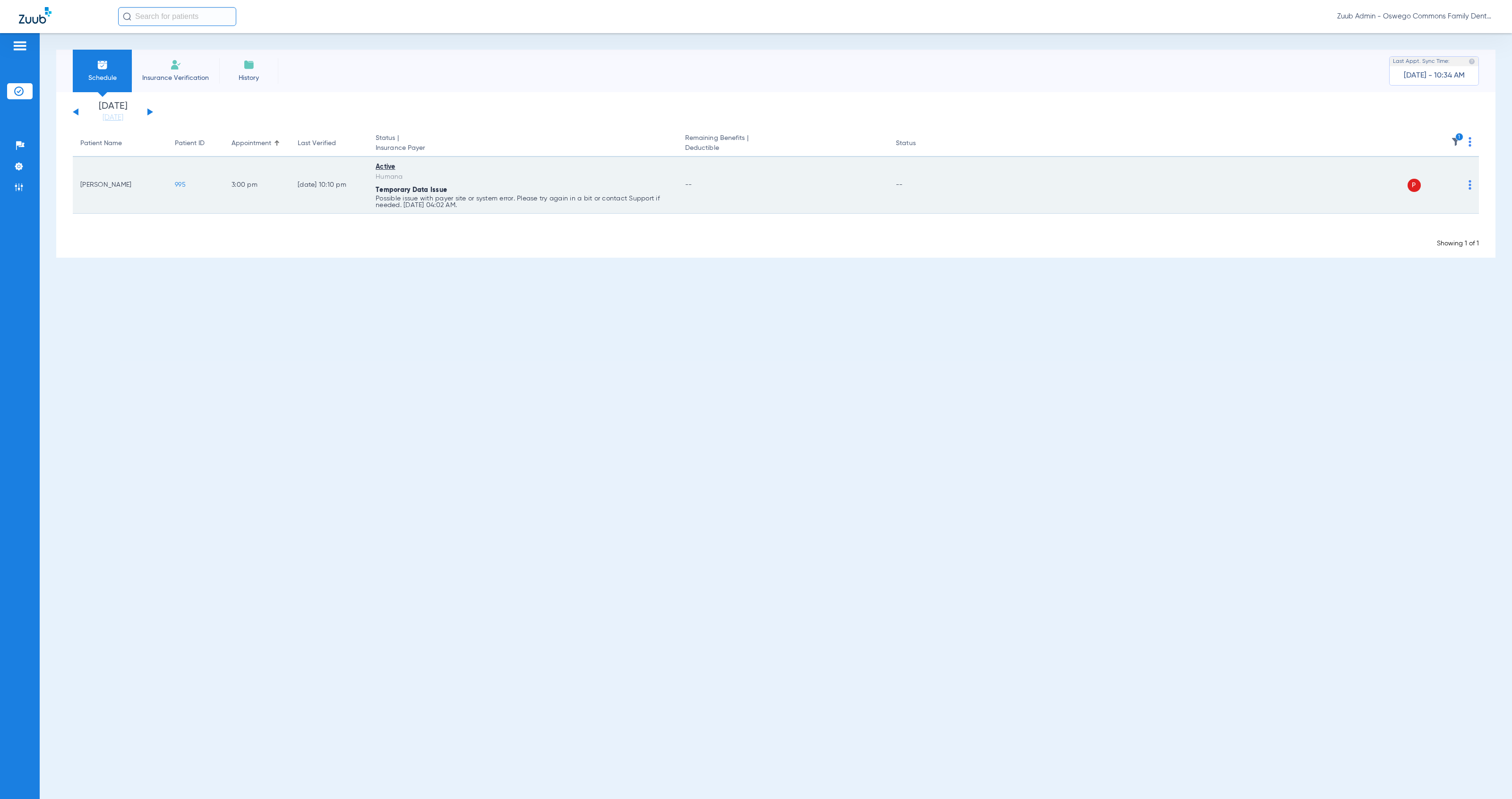
click at [1468, 184] on img at bounding box center [1469, 184] width 3 height 9
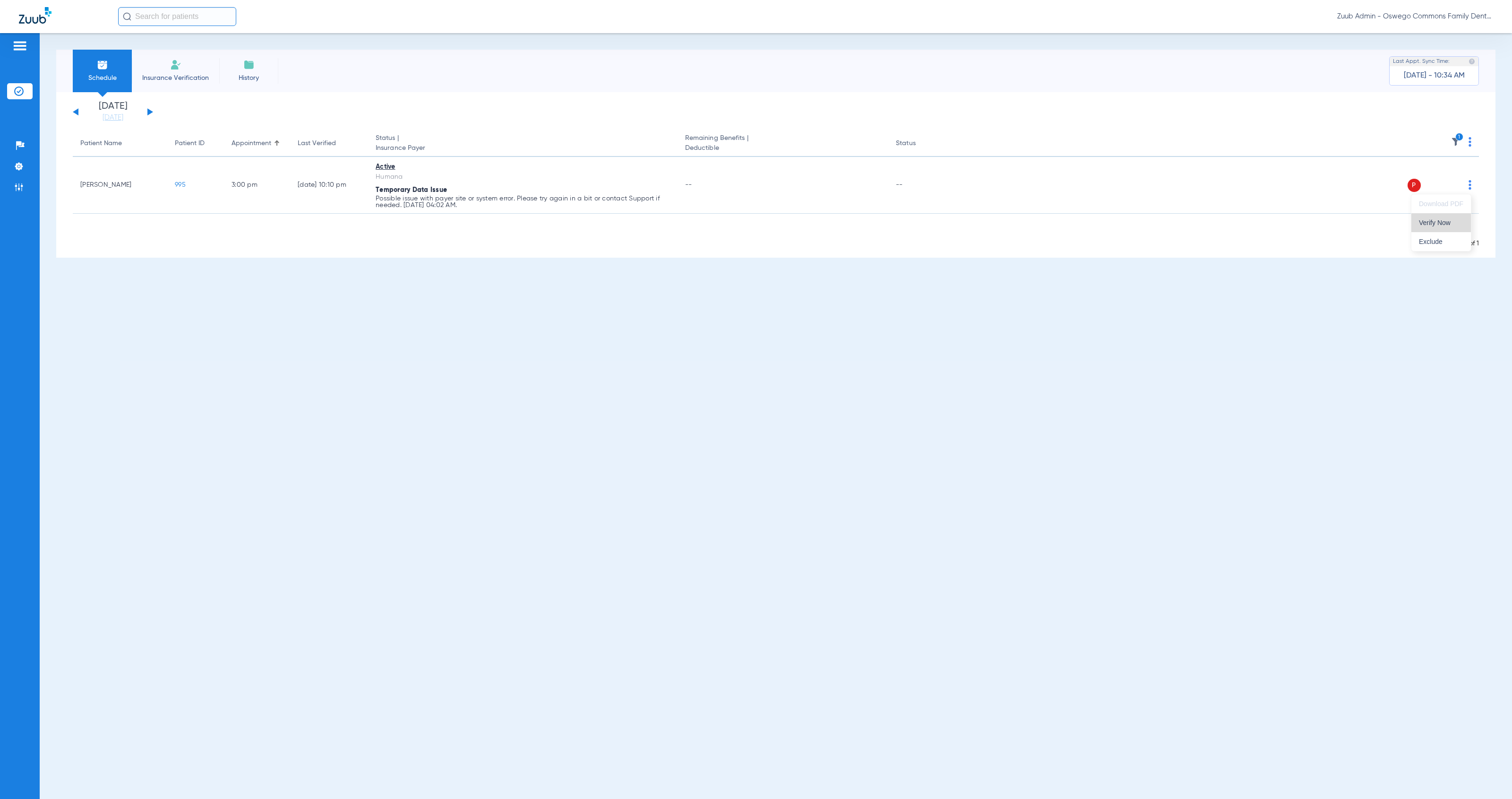
click at [1467, 228] on button "Verify Now" at bounding box center [1441, 222] width 59 height 19
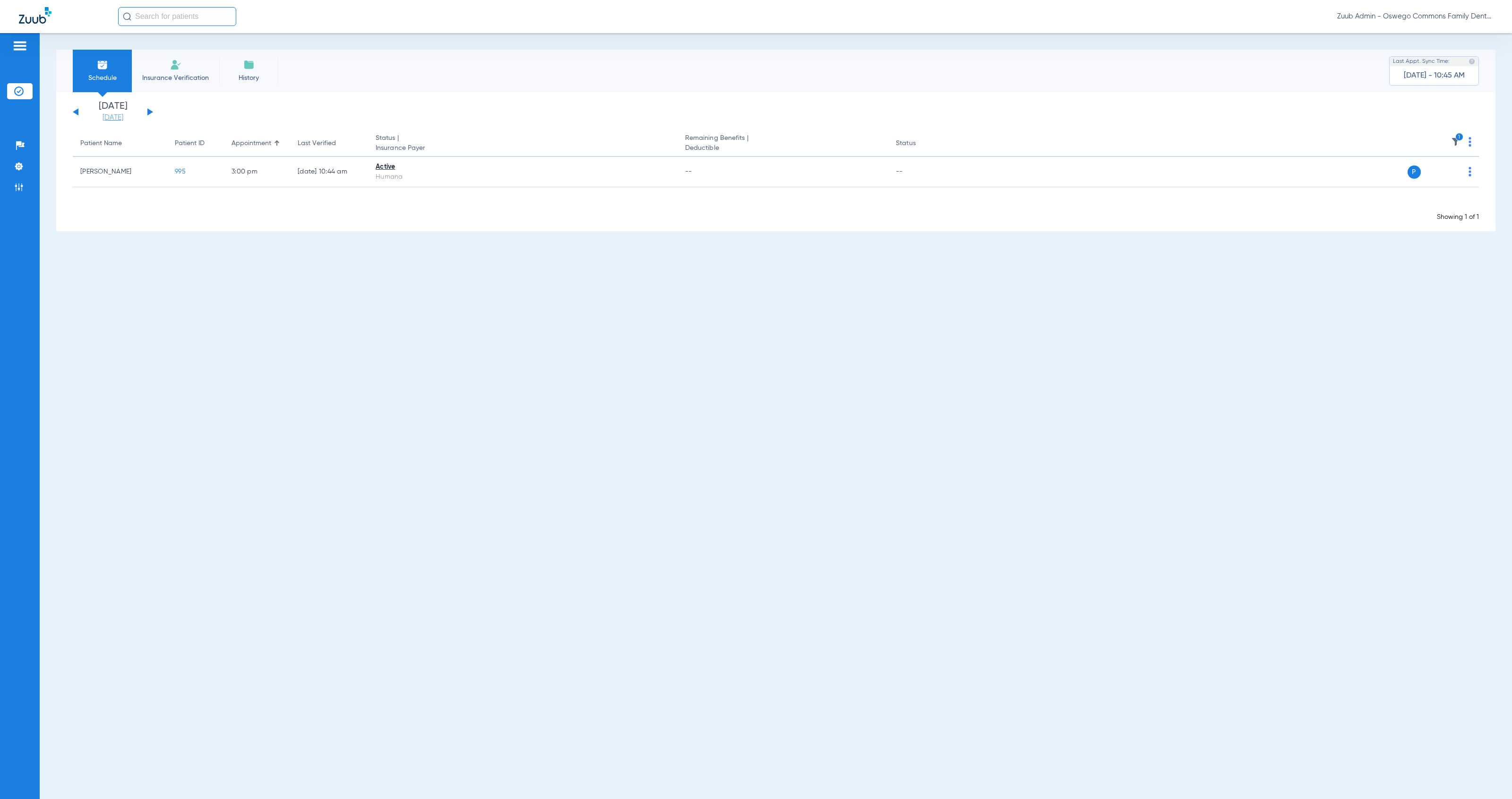
click at [118, 118] on link "[DATE]" at bounding box center [112, 118] width 57 height 9
drag, startPoint x: 489, startPoint y: 99, endPoint x: 599, endPoint y: 97, distance: 110.0
click at [504, 97] on div "[DATE] [DATE] [DATE] [DATE] [DATE] [DATE] [DATE] [DATE] [DATE] [DATE] [DATE] [D…" at bounding box center [775, 161] width 1439 height 139
